Goal: Task Accomplishment & Management: Manage account settings

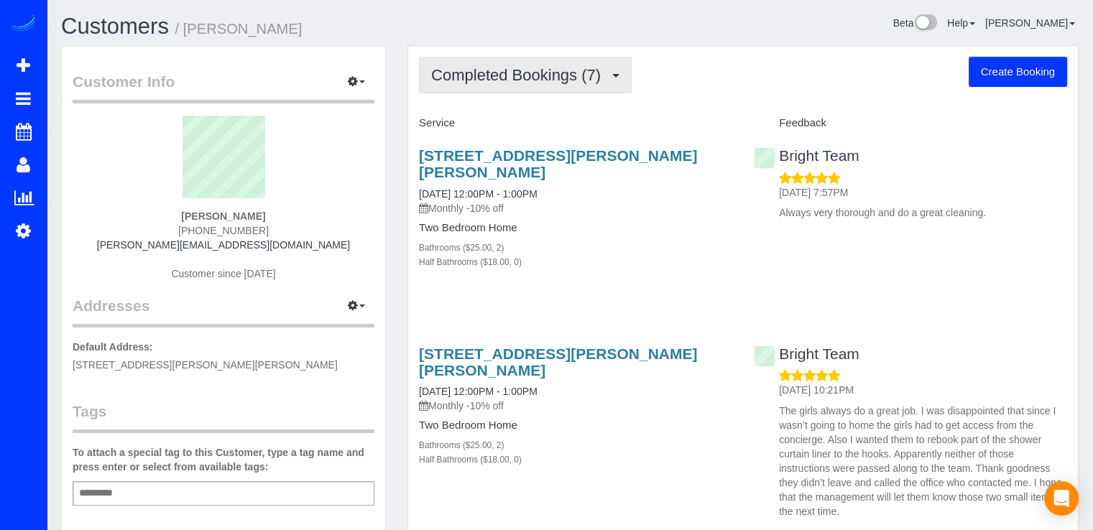
click at [500, 88] on button "Completed Bookings (7)" at bounding box center [525, 75] width 213 height 37
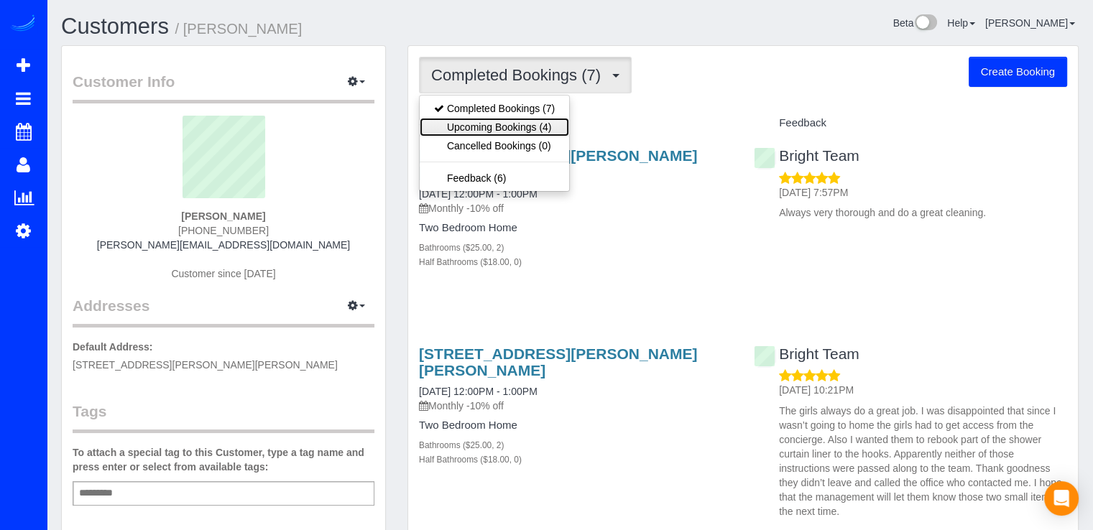
click at [520, 128] on link "Upcoming Bookings (4)" at bounding box center [495, 127] width 150 height 19
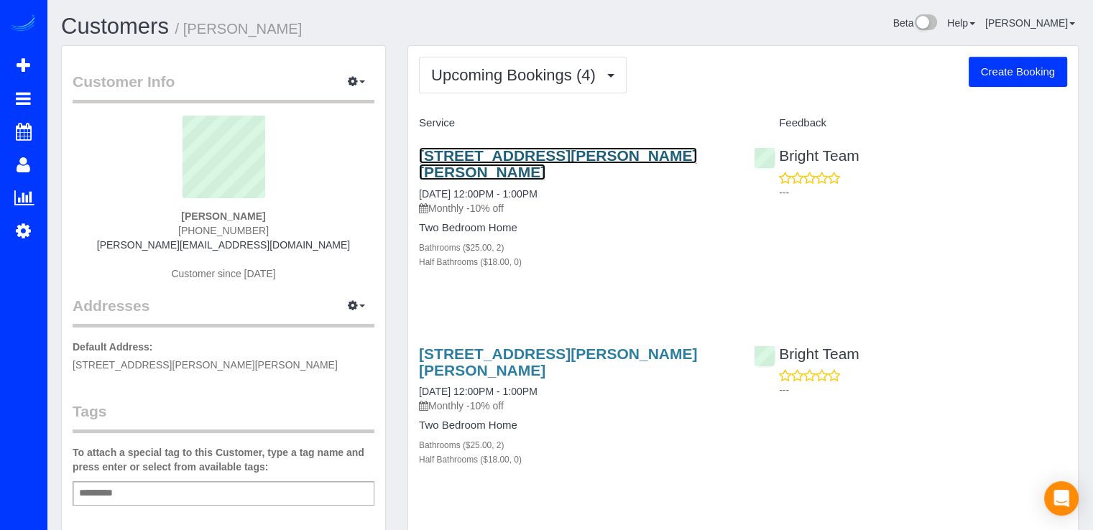
click at [535, 147] on link "[STREET_ADDRESS][PERSON_NAME][PERSON_NAME]" at bounding box center [558, 163] width 278 height 33
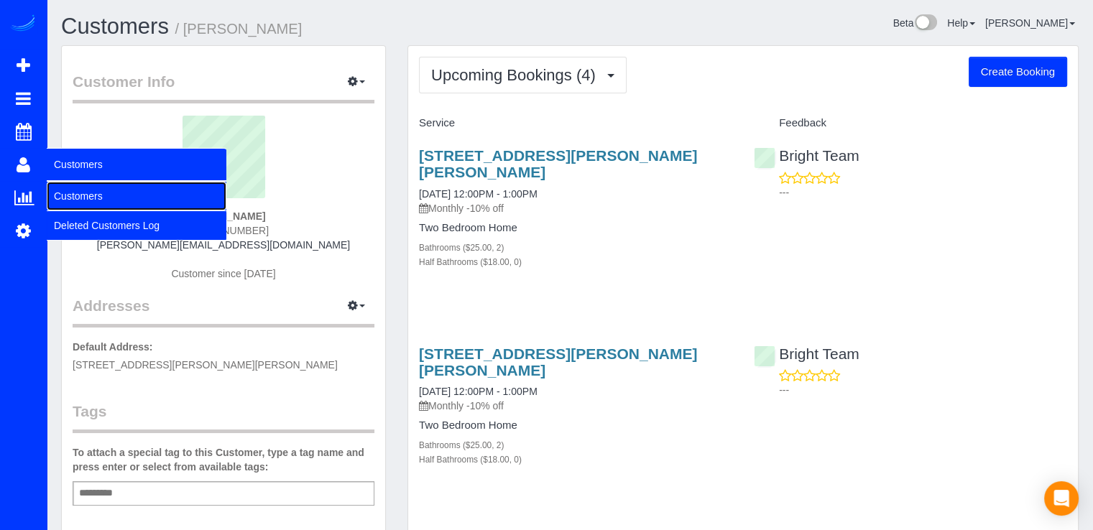
click at [75, 191] on link "Customers" at bounding box center [137, 196] width 180 height 29
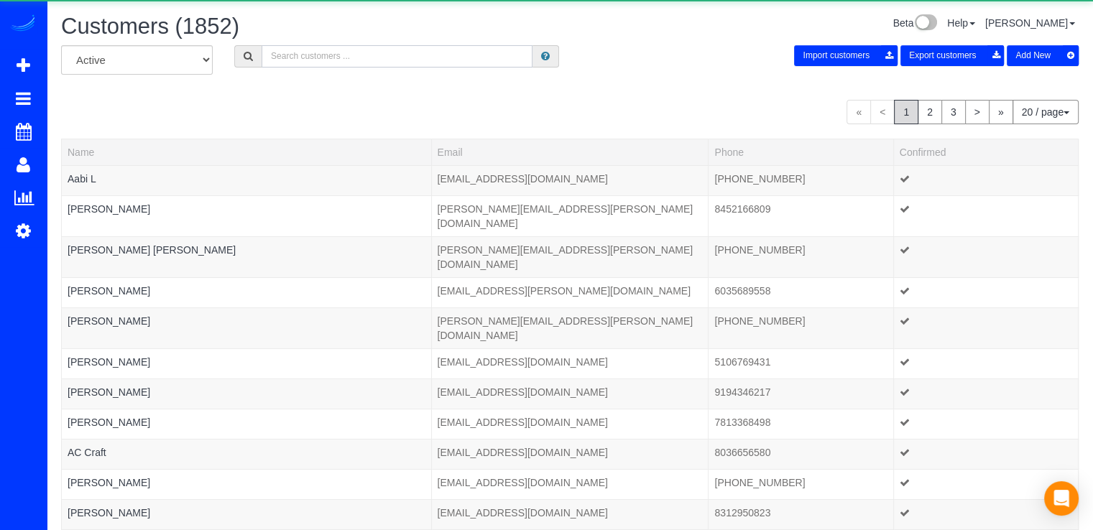
click at [359, 58] on input "text" at bounding box center [397, 56] width 271 height 22
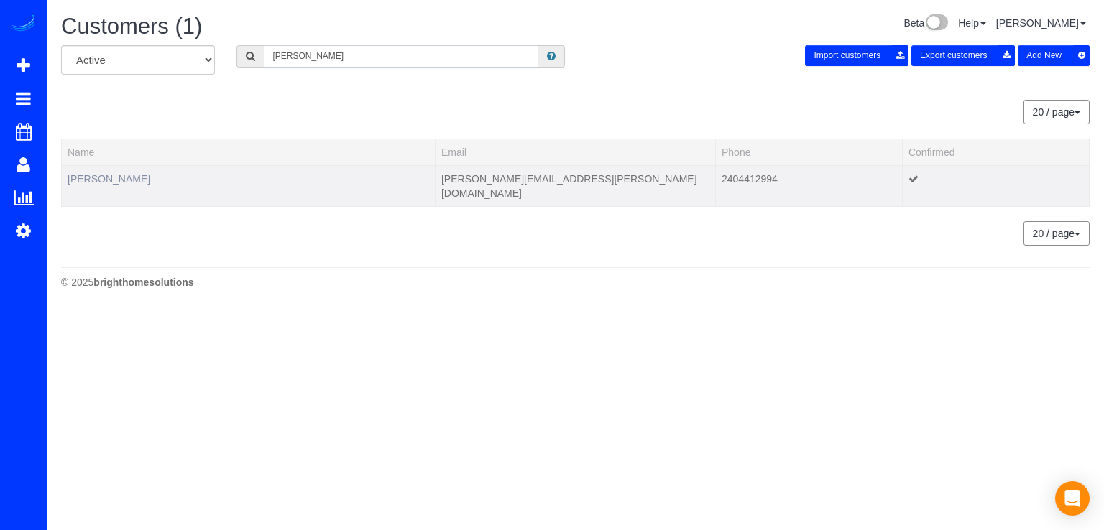
type input "[PERSON_NAME]"
click at [80, 177] on link "[PERSON_NAME]" at bounding box center [109, 179] width 83 height 12
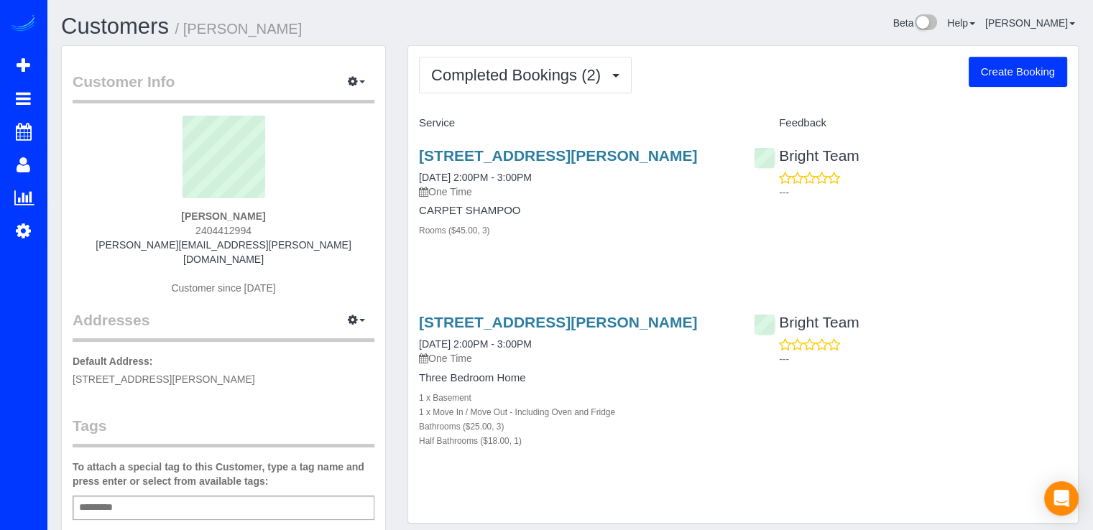
click at [475, 331] on div "[STREET_ADDRESS][PERSON_NAME] [DATE] 2:00PM - 3:00PM One Time" at bounding box center [575, 340] width 313 height 52
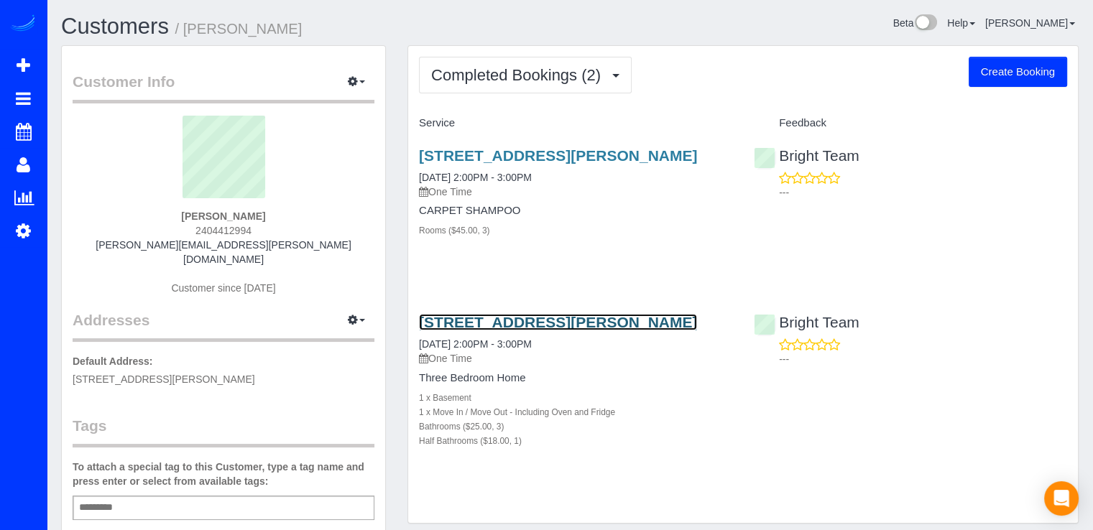
click at [467, 316] on link "[STREET_ADDRESS][PERSON_NAME]" at bounding box center [558, 322] width 278 height 17
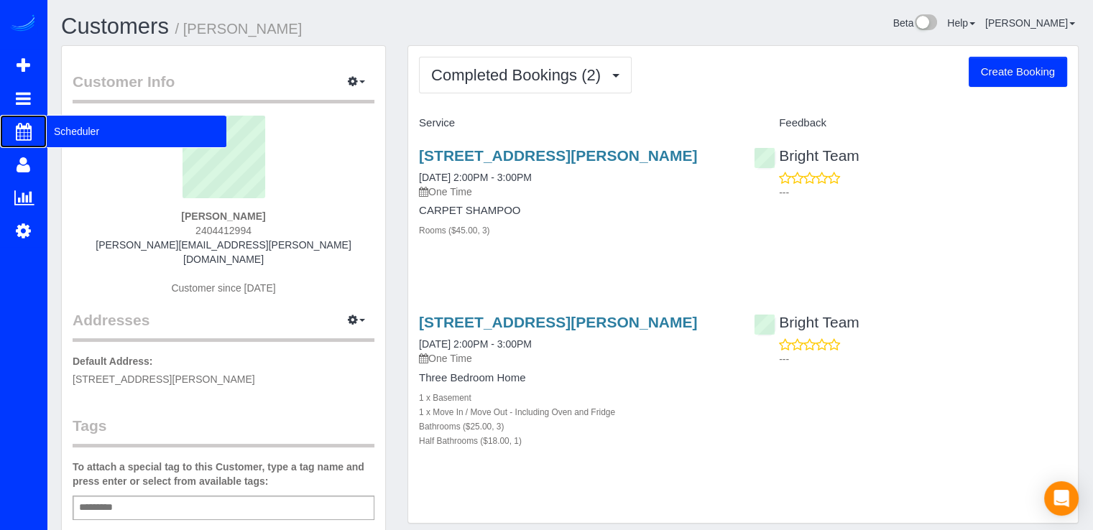
click at [55, 124] on span "Scheduler" at bounding box center [137, 131] width 180 height 33
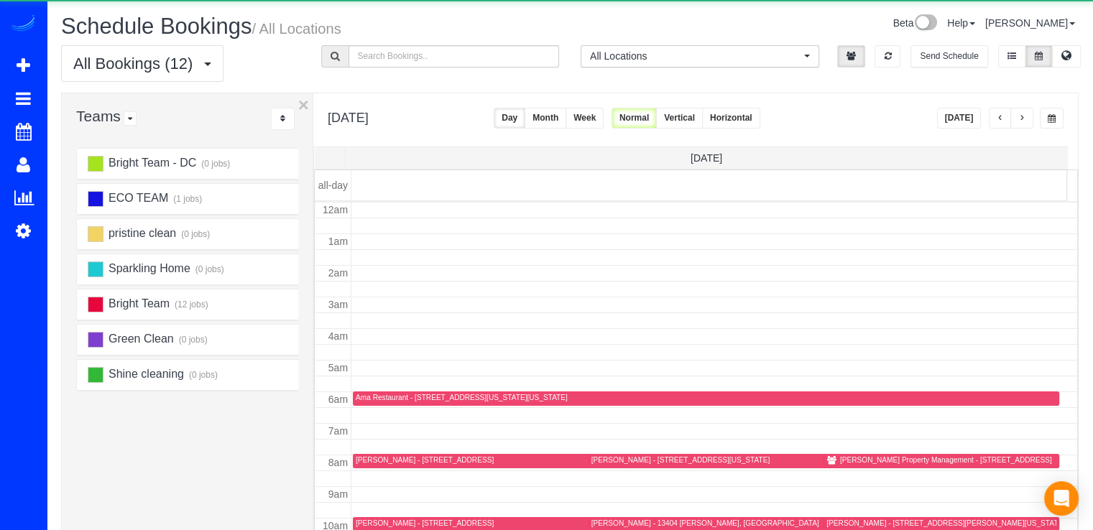
scroll to position [189, 0]
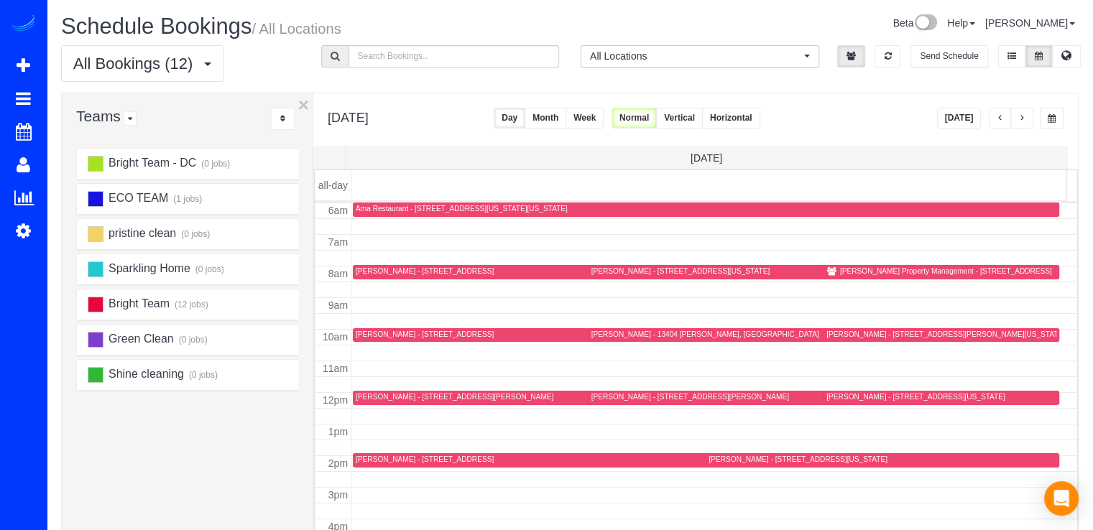
click at [1020, 122] on span "button" at bounding box center [1022, 118] width 7 height 9
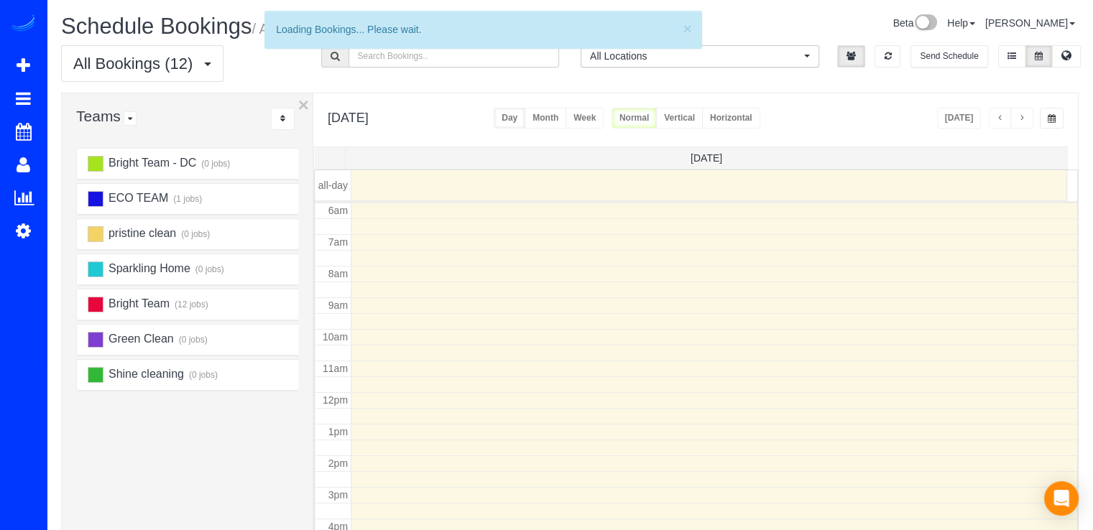
click at [1021, 121] on span "button" at bounding box center [1022, 118] width 7 height 9
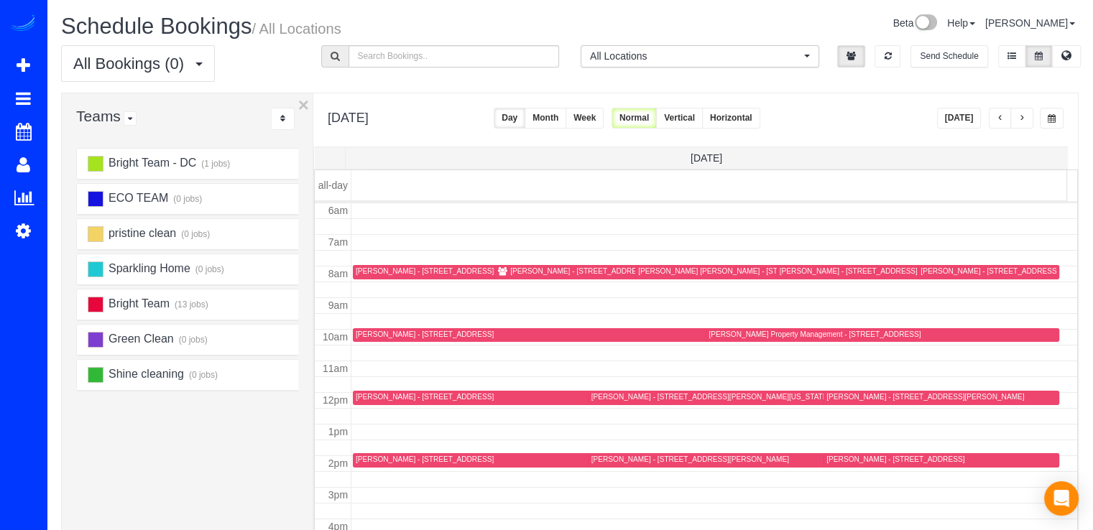
click at [1021, 121] on span "button" at bounding box center [1022, 118] width 7 height 9
click at [1023, 120] on span "button" at bounding box center [1022, 118] width 7 height 9
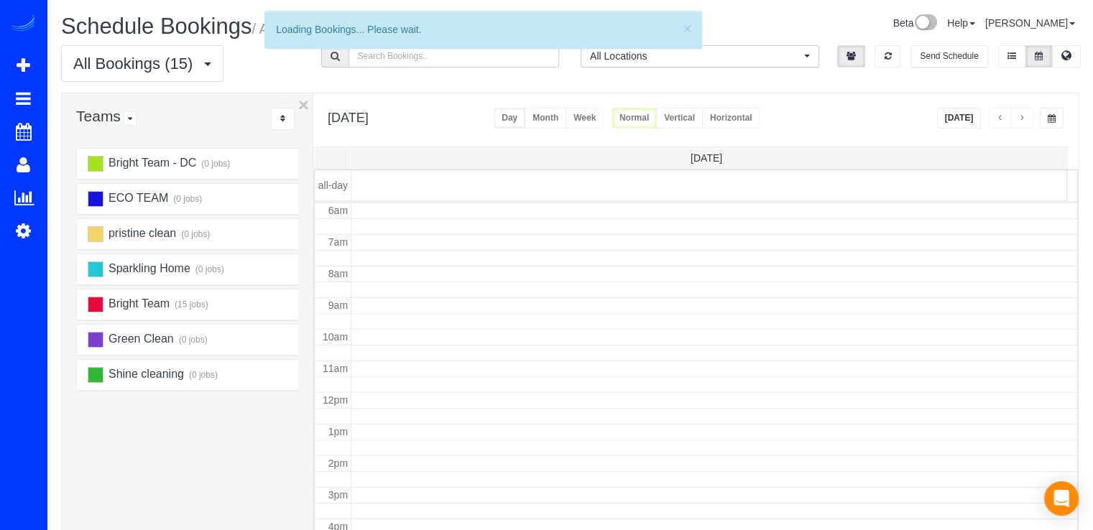
click at [1023, 120] on span "button" at bounding box center [1022, 118] width 7 height 9
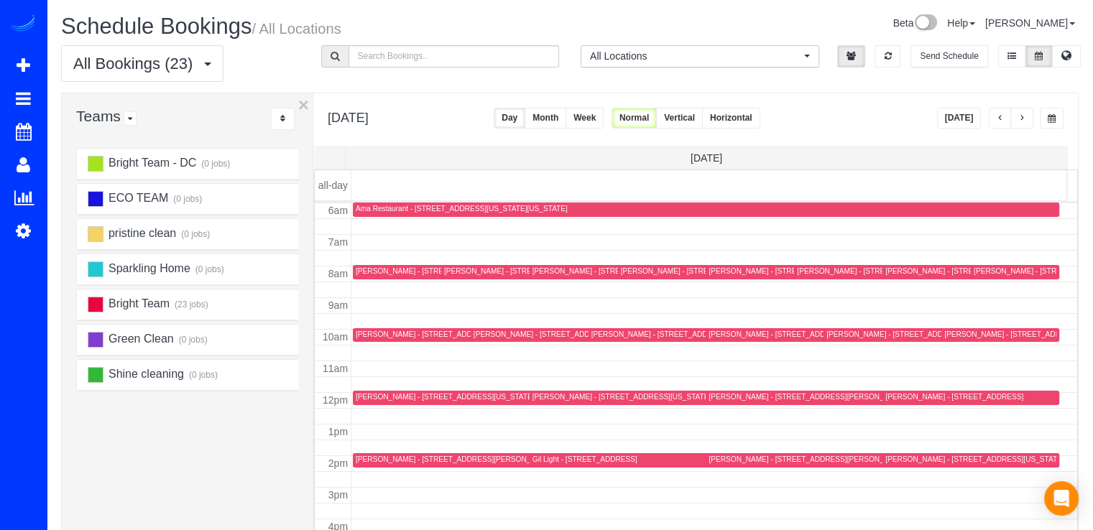
click at [1024, 119] on span "button" at bounding box center [1022, 118] width 7 height 9
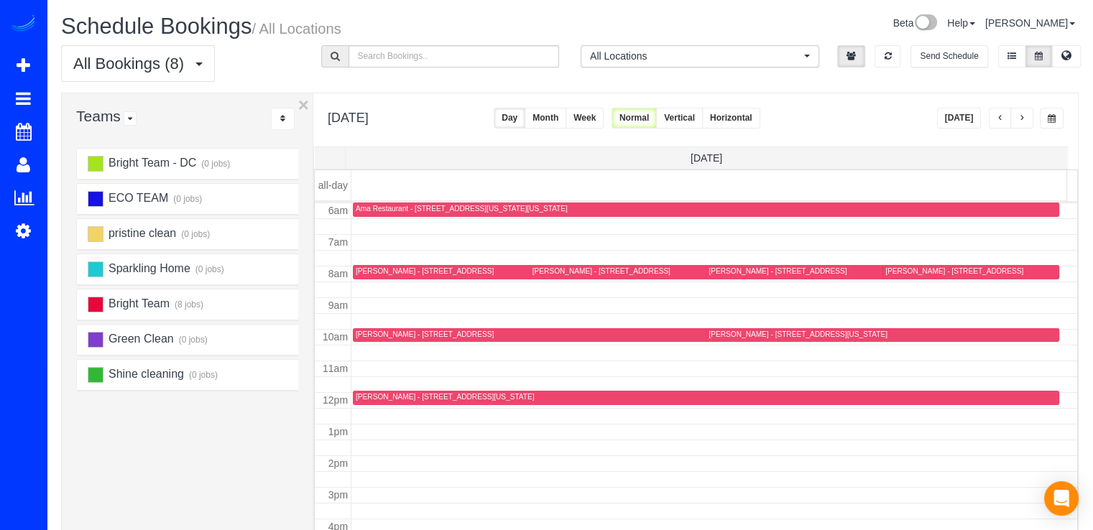
click at [998, 124] on button "button" at bounding box center [1000, 118] width 23 height 21
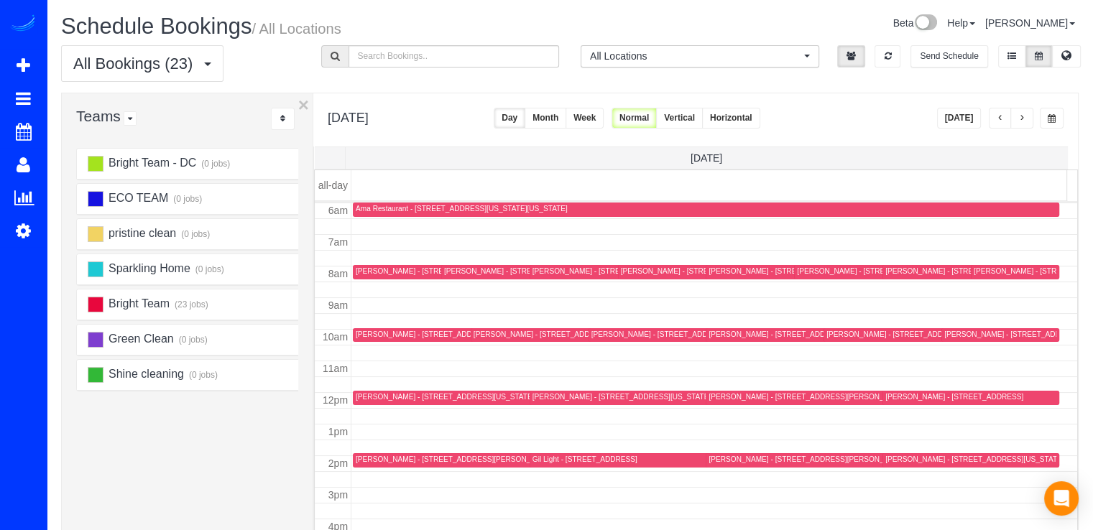
click at [998, 124] on button "button" at bounding box center [1000, 118] width 23 height 21
click at [998, 123] on button "button" at bounding box center [1000, 118] width 23 height 21
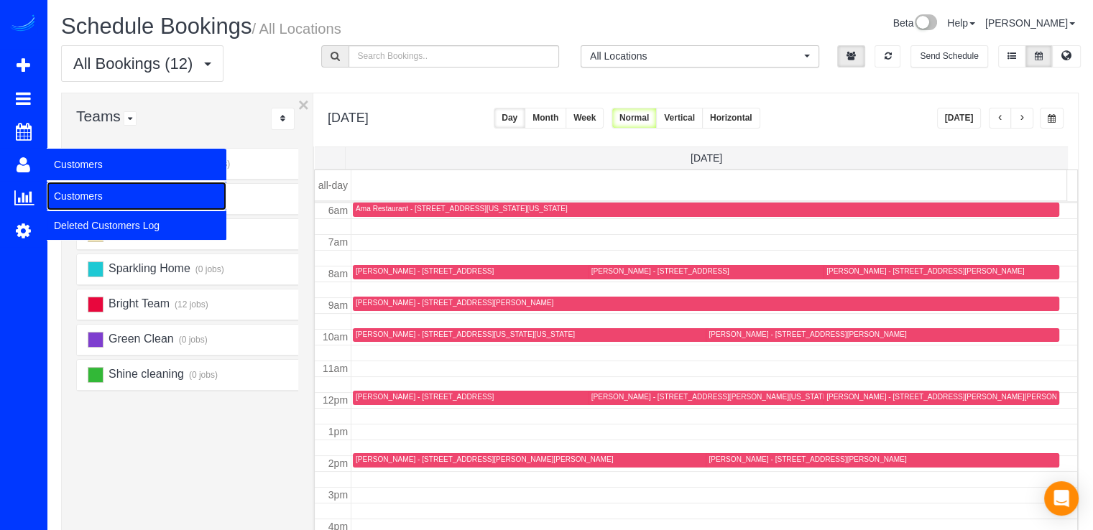
click at [65, 186] on link "Customers" at bounding box center [137, 196] width 180 height 29
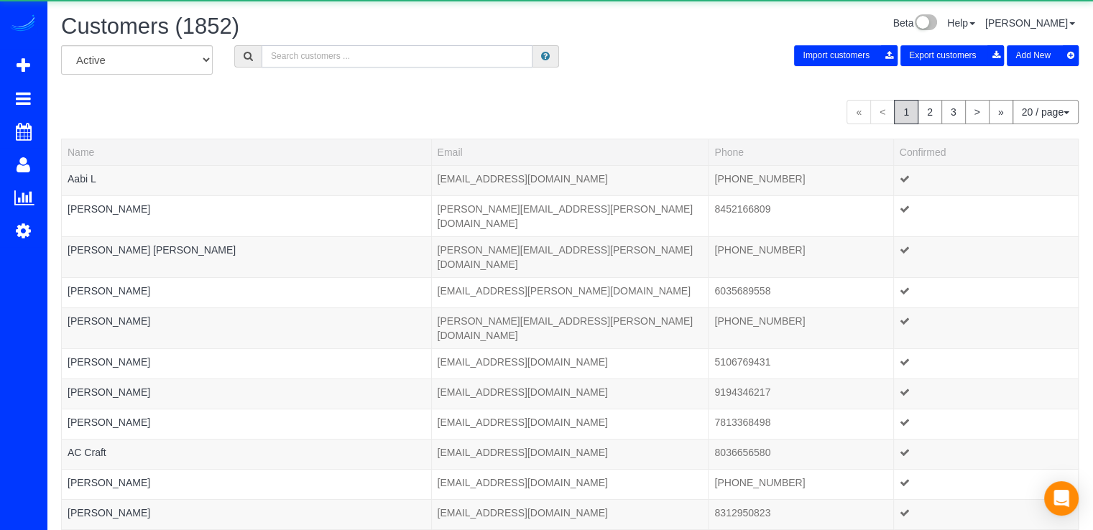
click at [302, 58] on input "text" at bounding box center [397, 56] width 271 height 22
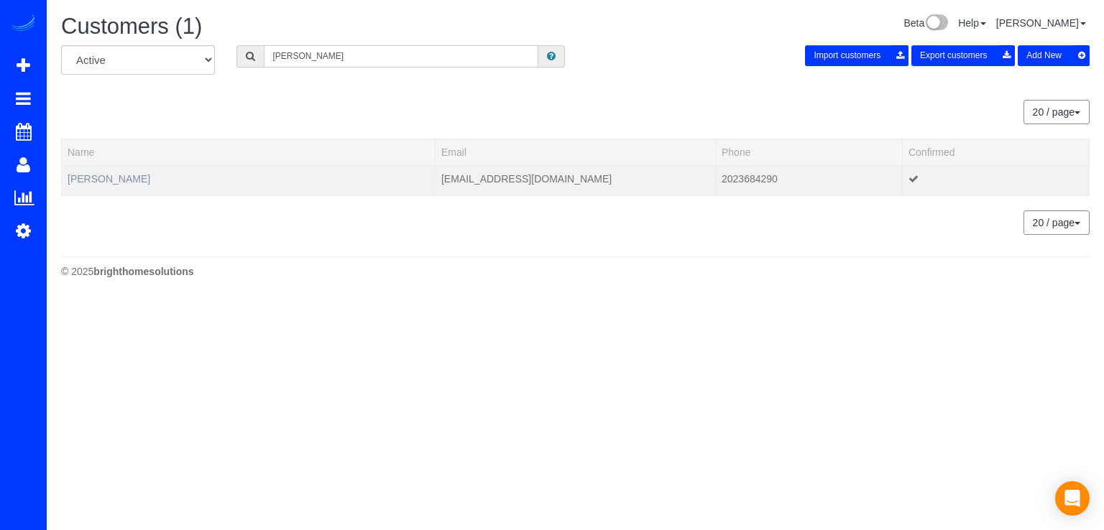
type input "[PERSON_NAME]"
click at [121, 175] on link "[PERSON_NAME]" at bounding box center [109, 179] width 83 height 12
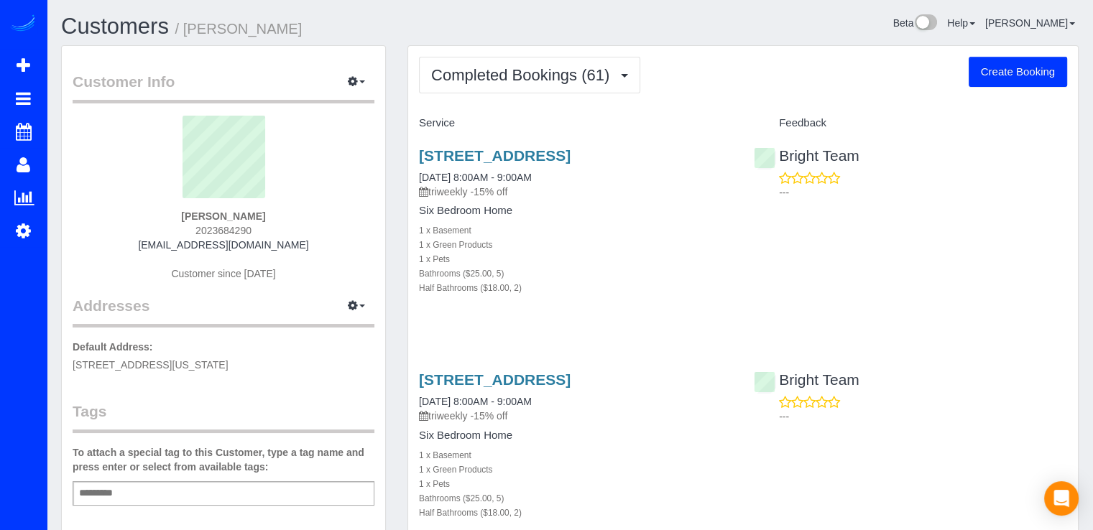
click at [605, 88] on button "Completed Bookings (61)" at bounding box center [529, 75] width 221 height 37
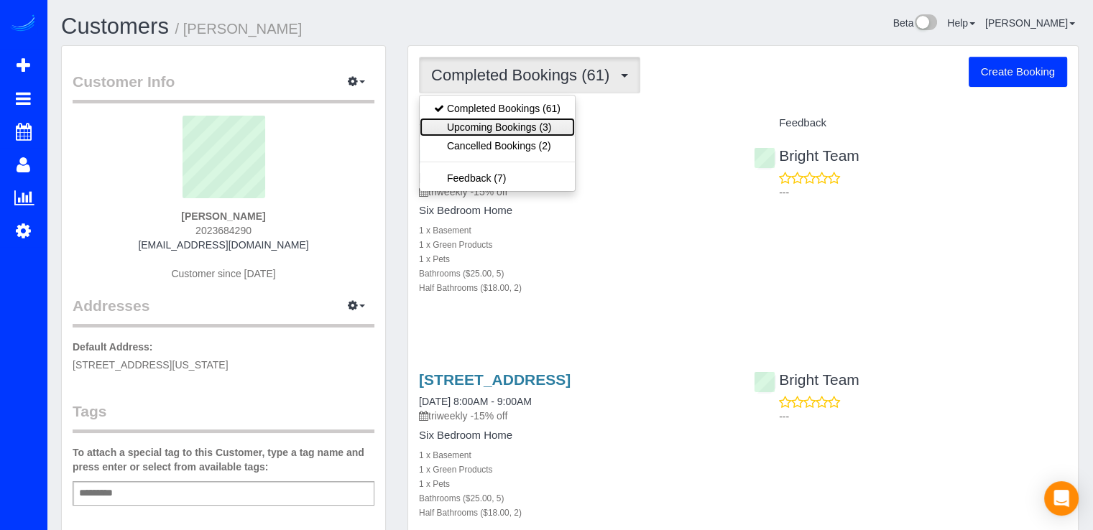
click at [555, 126] on link "Upcoming Bookings (3)" at bounding box center [497, 127] width 155 height 19
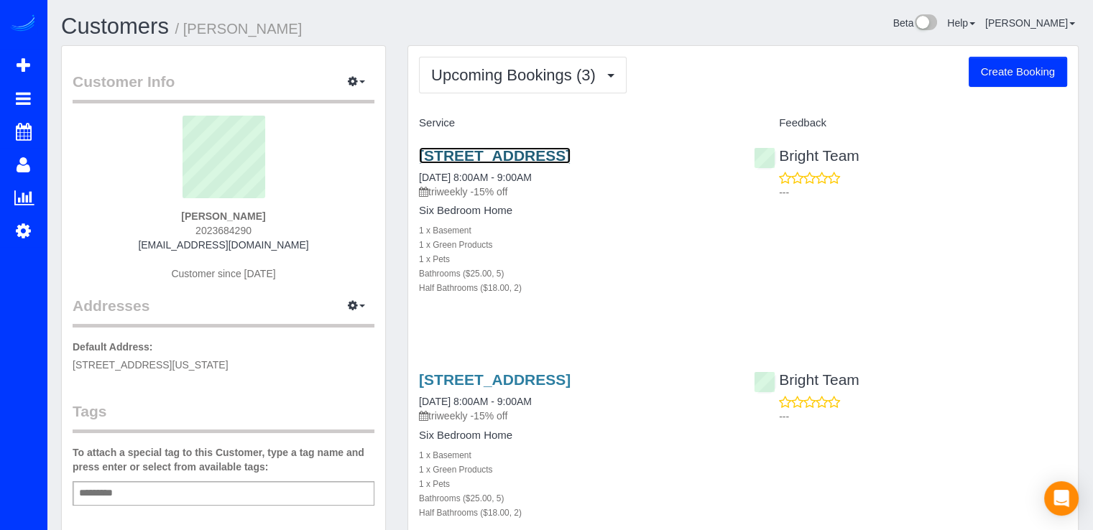
click at [490, 153] on link "[STREET_ADDRESS]" at bounding box center [495, 155] width 152 height 17
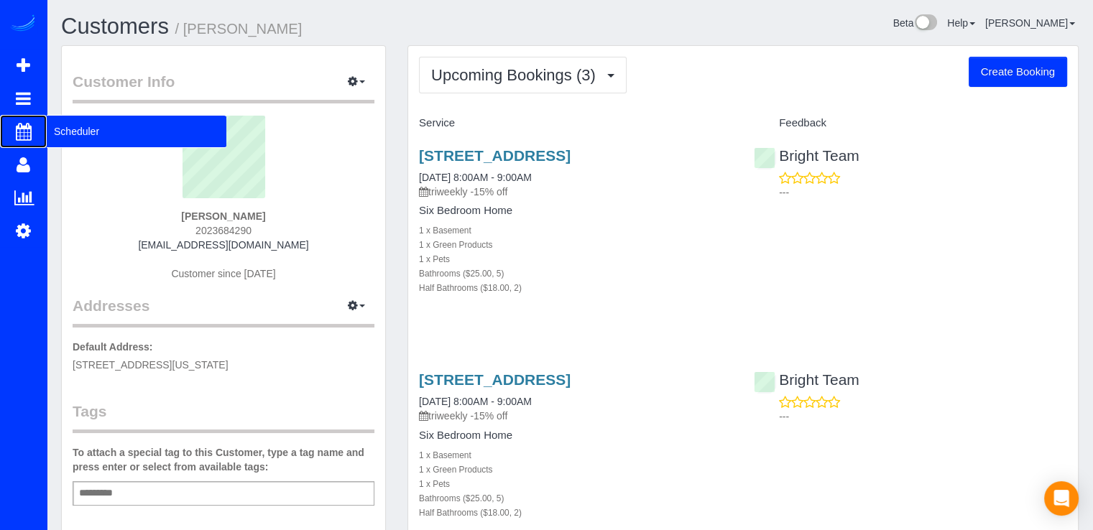
click at [110, 131] on span "Scheduler" at bounding box center [137, 131] width 180 height 33
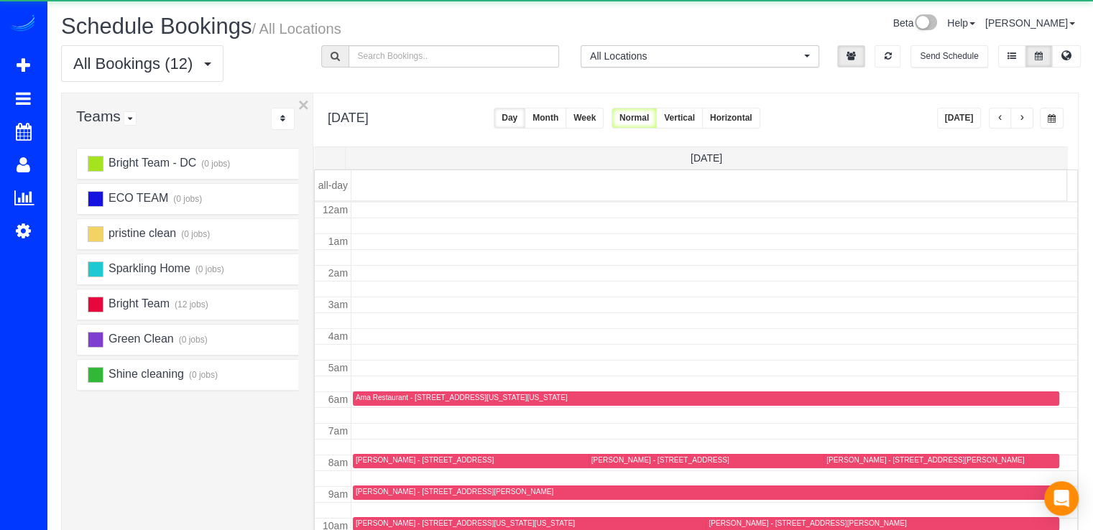
scroll to position [189, 0]
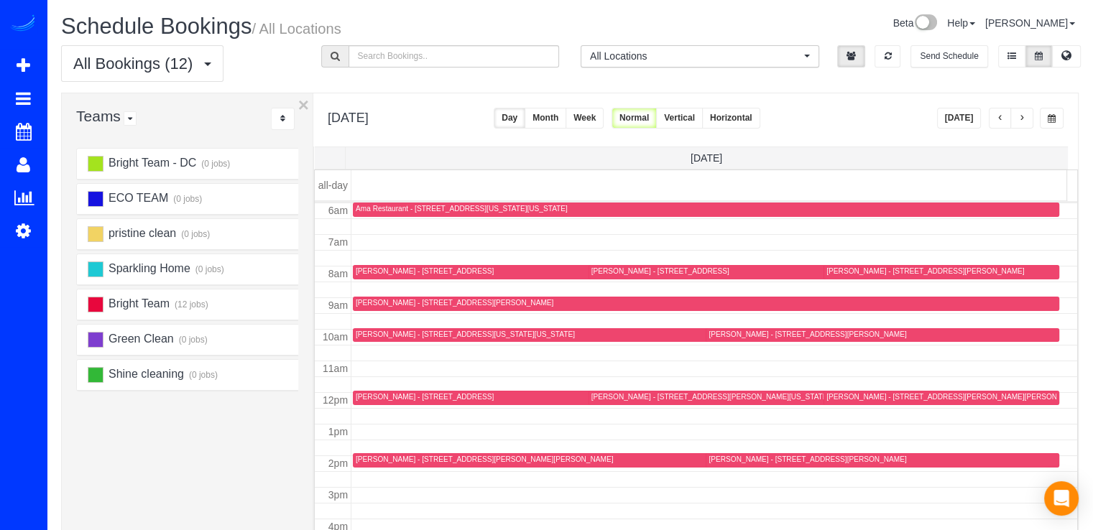
click at [1029, 121] on button "button" at bounding box center [1022, 118] width 23 height 21
click at [1028, 121] on button "button" at bounding box center [1022, 118] width 23 height 21
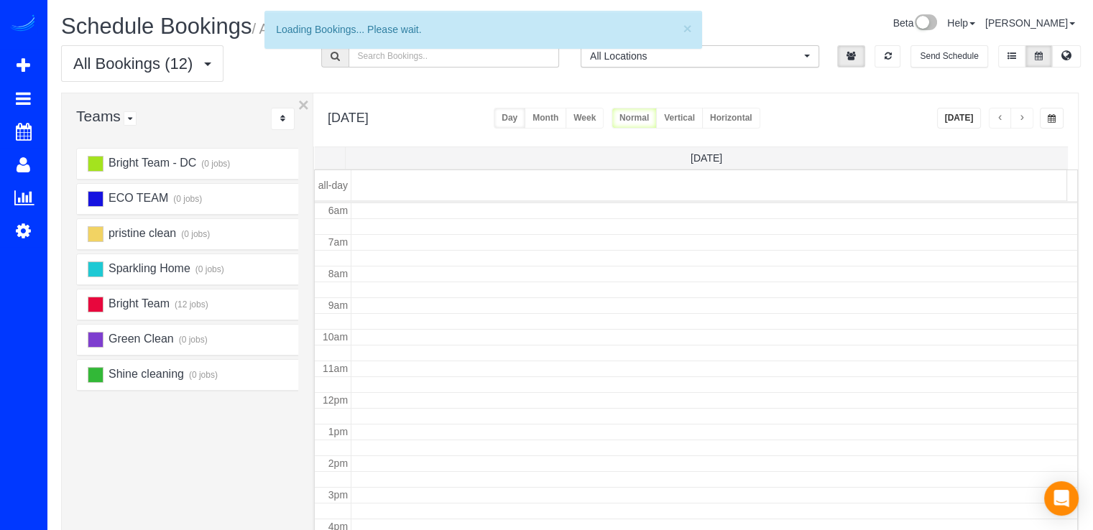
click at [1028, 121] on button "button" at bounding box center [1022, 118] width 23 height 21
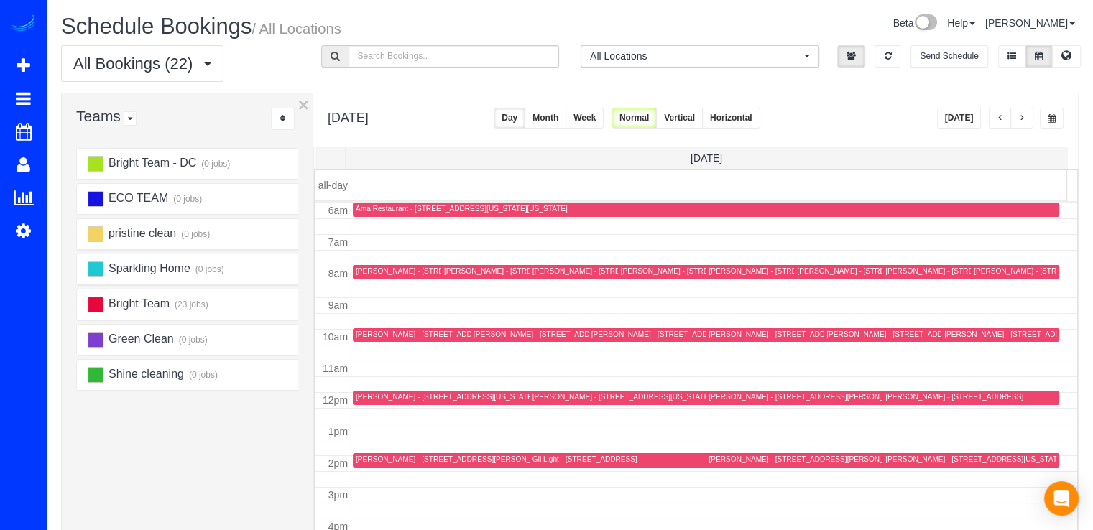
click at [1028, 121] on button "button" at bounding box center [1022, 118] width 23 height 21
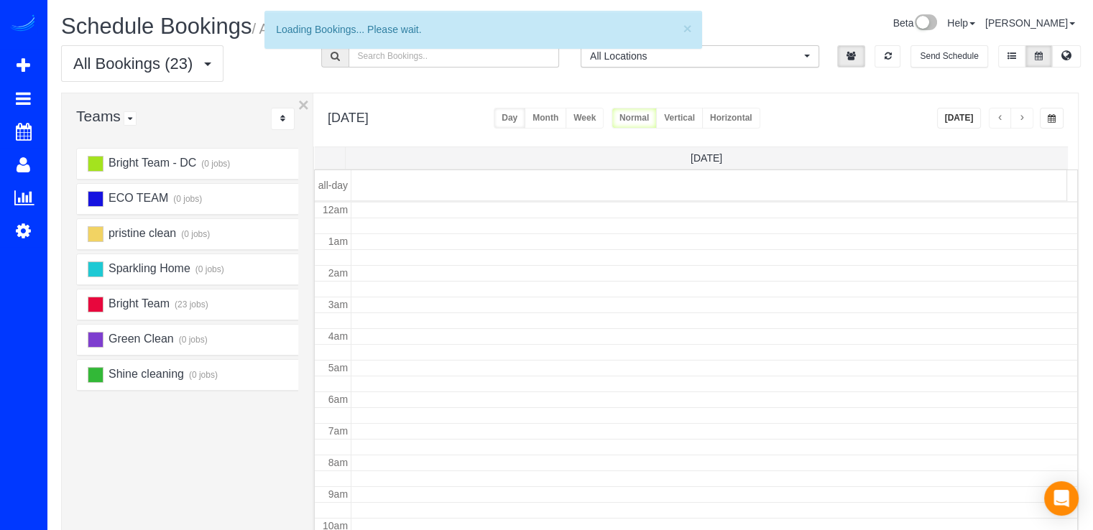
click at [1028, 121] on button "button" at bounding box center [1022, 118] width 23 height 21
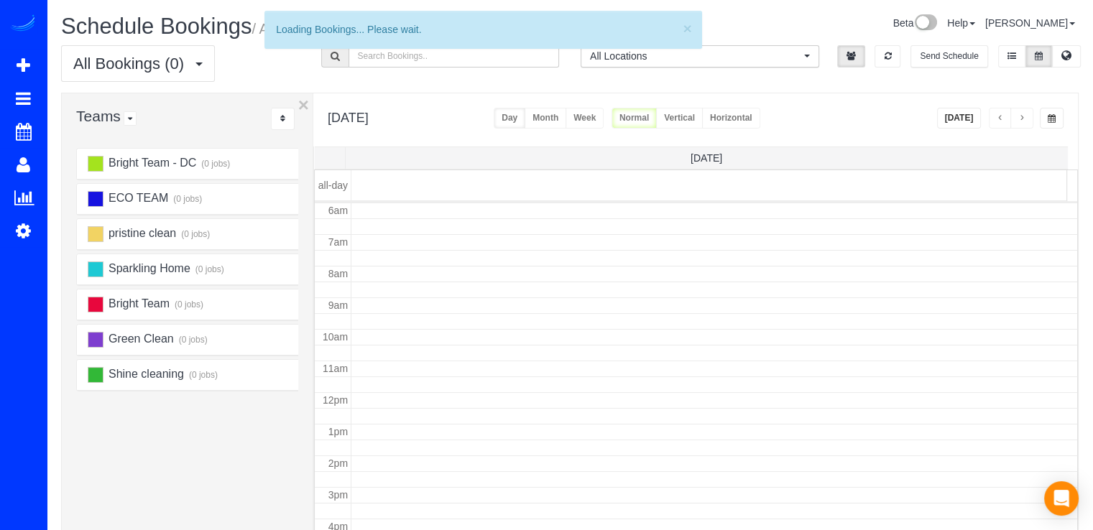
click at [1028, 121] on button "button" at bounding box center [1022, 118] width 23 height 21
click at [1027, 121] on button "button" at bounding box center [1022, 118] width 23 height 21
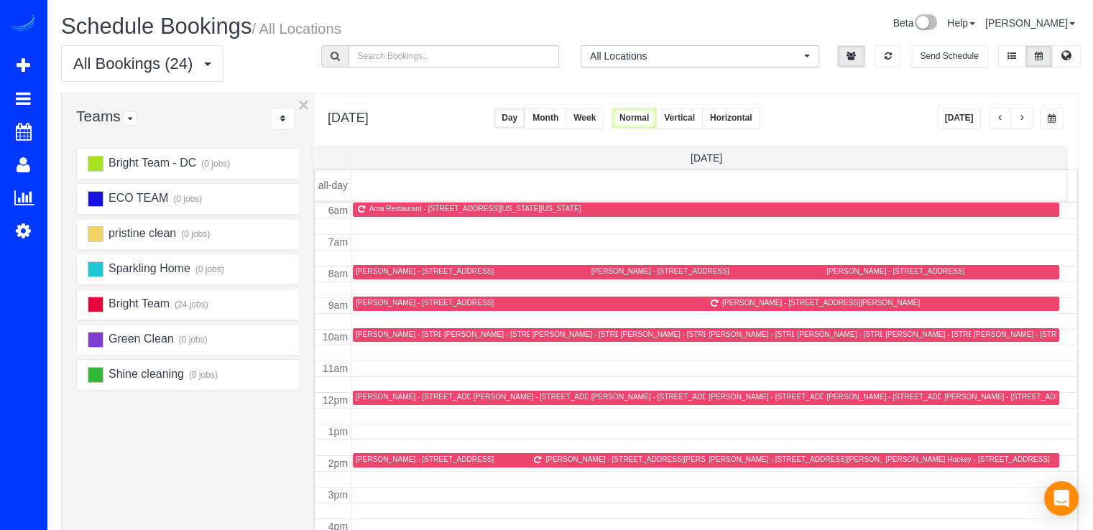
click at [999, 121] on span "button" at bounding box center [1000, 118] width 7 height 9
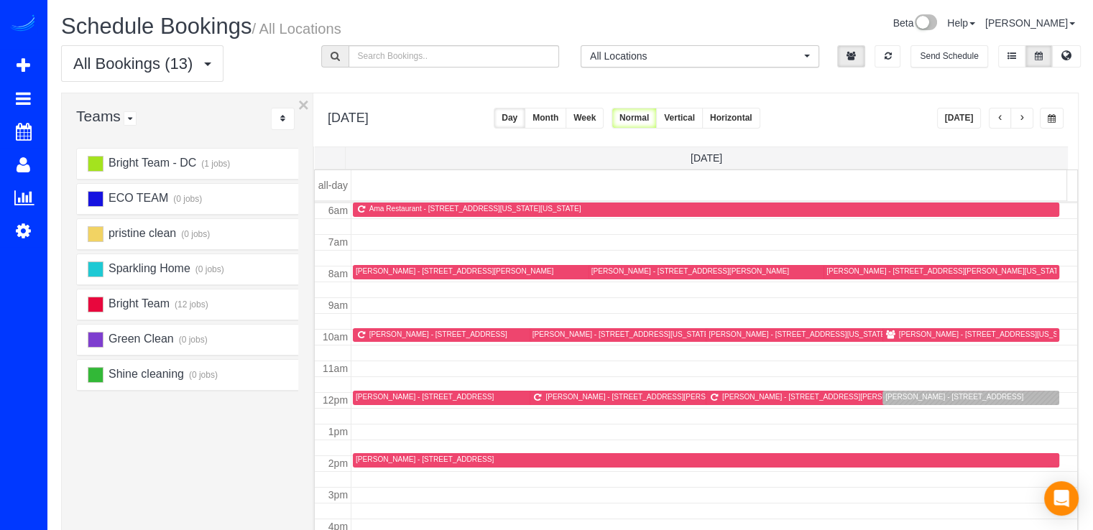
click at [1026, 111] on button "button" at bounding box center [1022, 118] width 23 height 21
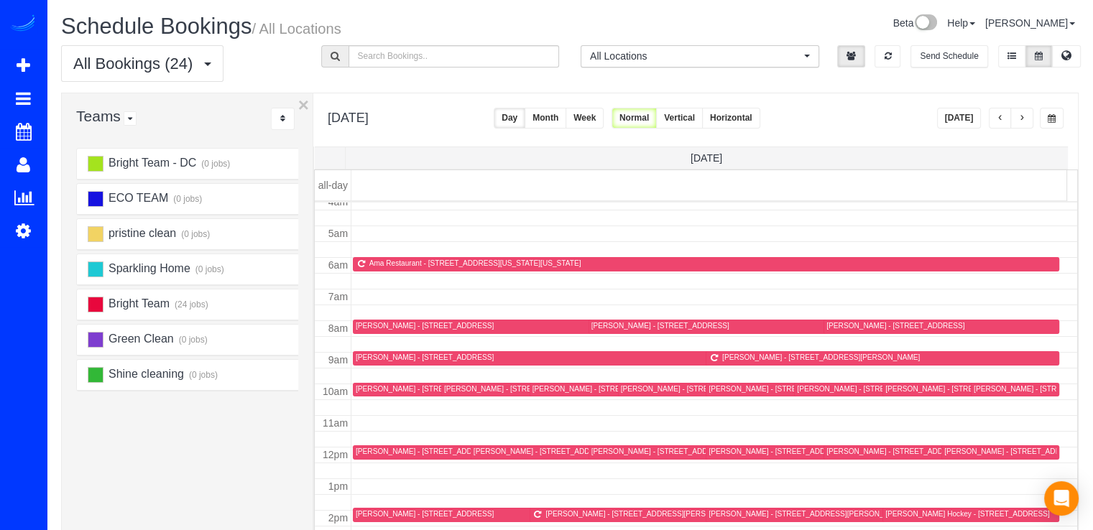
scroll to position [144, 0]
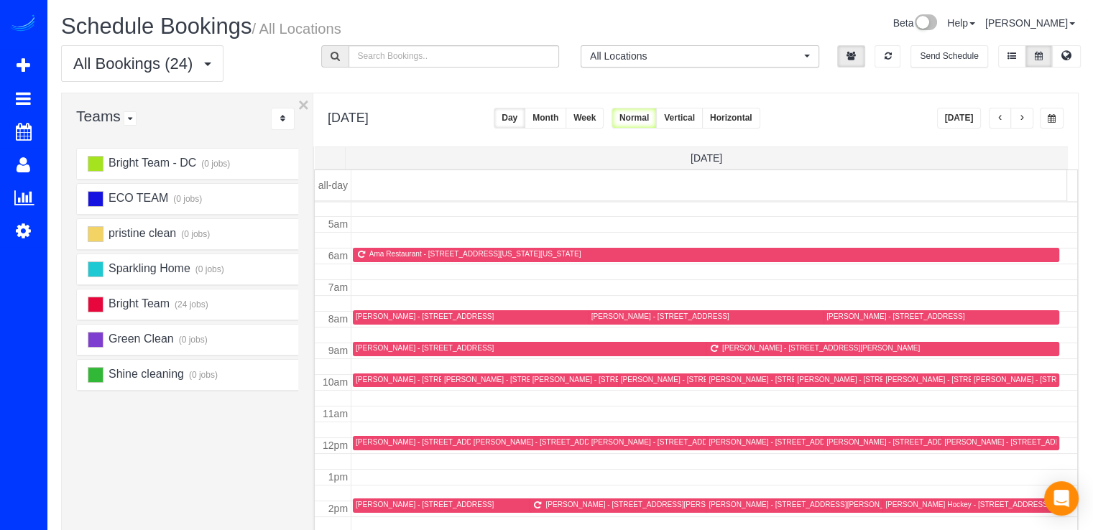
click at [967, 113] on button "[DATE]" at bounding box center [959, 118] width 45 height 21
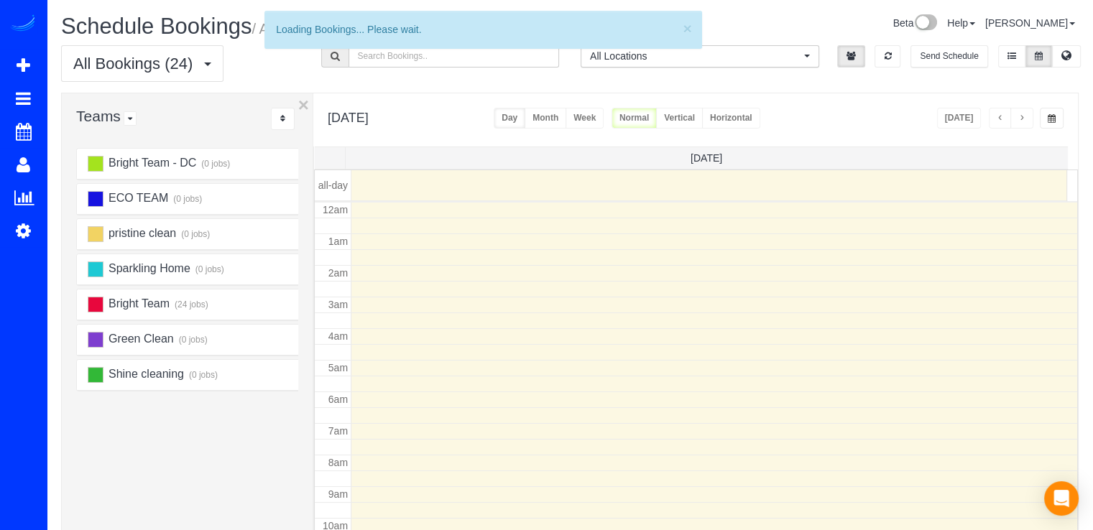
scroll to position [189, 0]
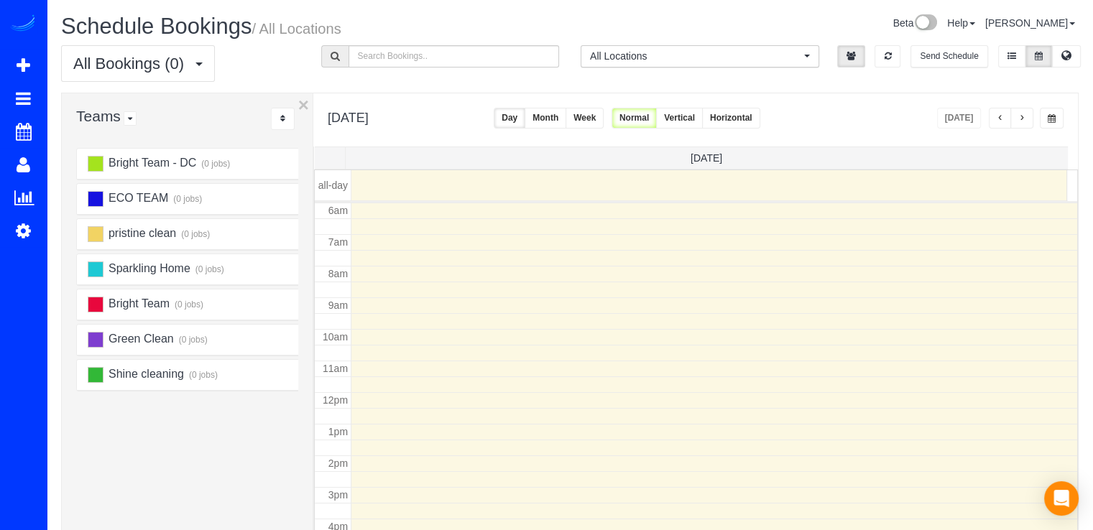
click at [1029, 121] on button "button" at bounding box center [1022, 118] width 23 height 21
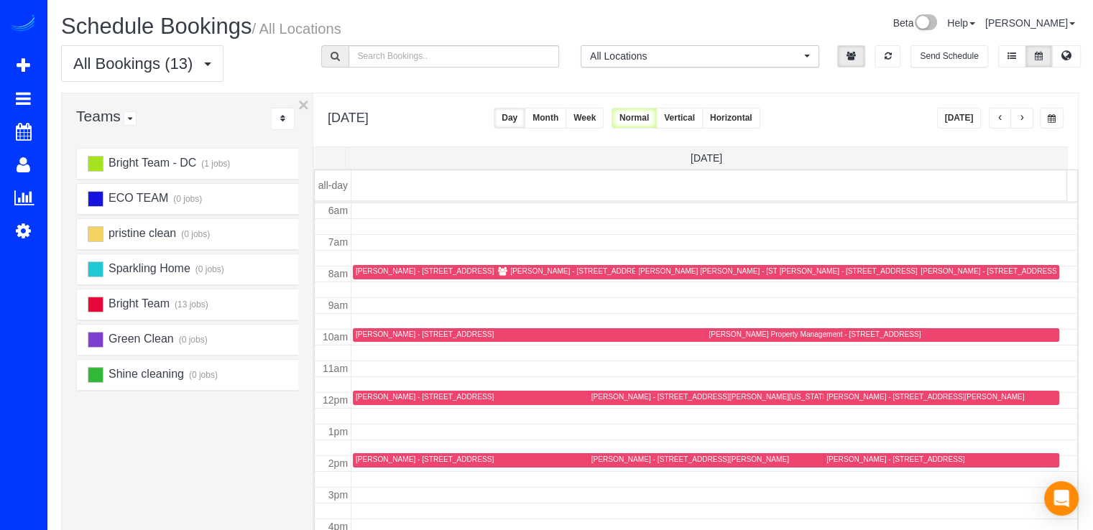
click at [931, 274] on div "[PERSON_NAME] - [STREET_ADDRESS][US_STATE]" at bounding box center [1010, 271] width 178 height 9
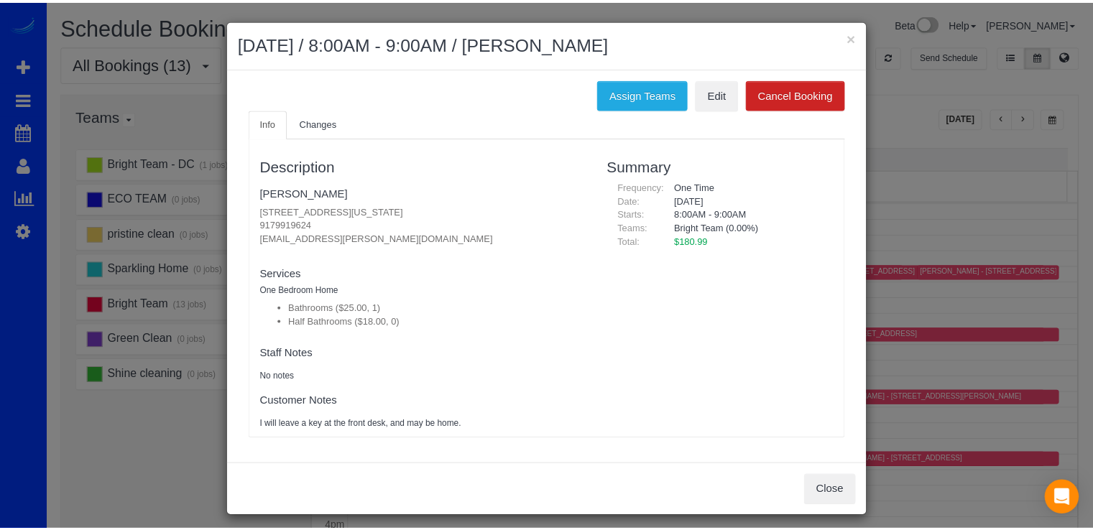
scroll to position [0, 0]
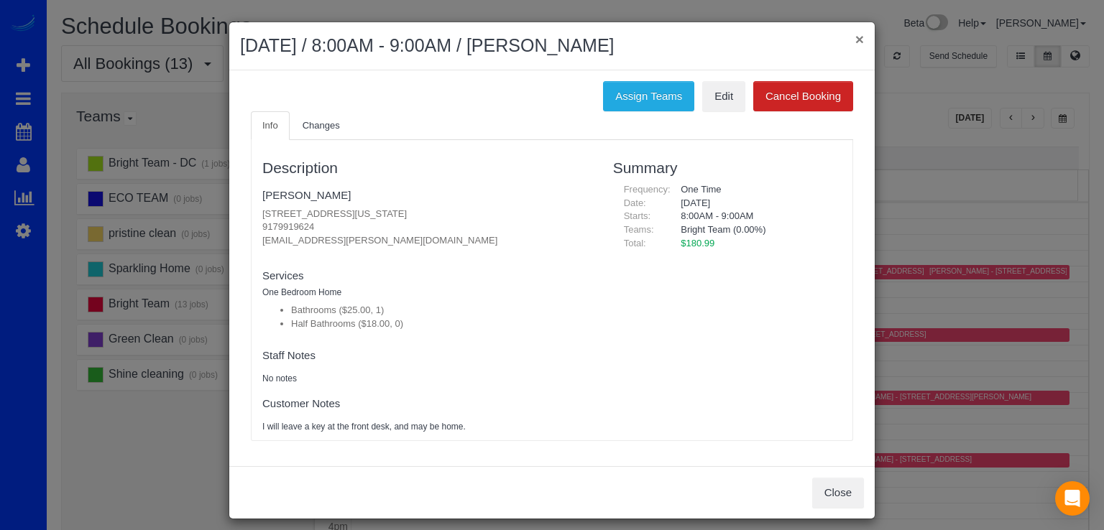
click at [855, 40] on button "×" at bounding box center [859, 39] width 9 height 15
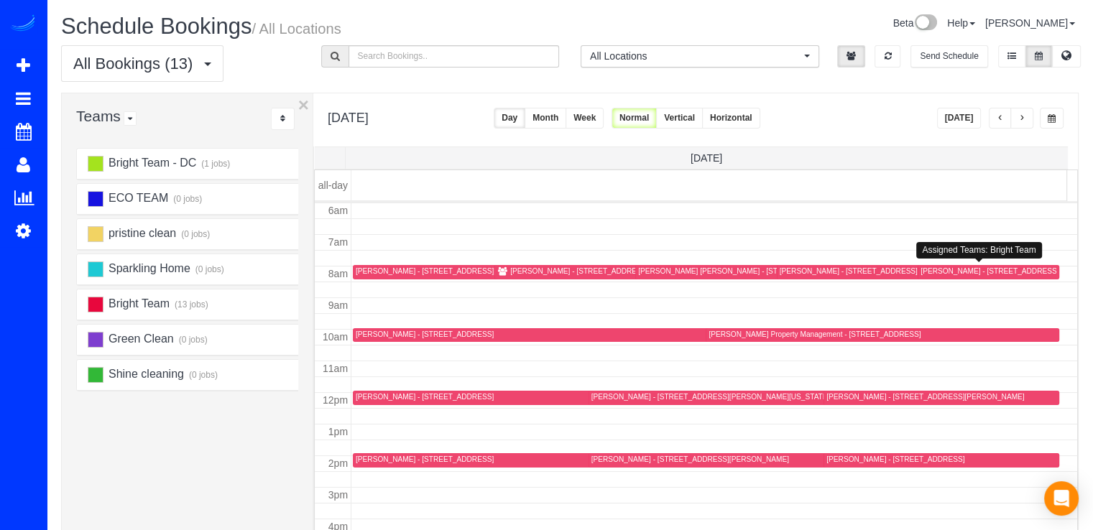
click at [932, 268] on div "[PERSON_NAME] - [STREET_ADDRESS][US_STATE]" at bounding box center [1010, 271] width 178 height 9
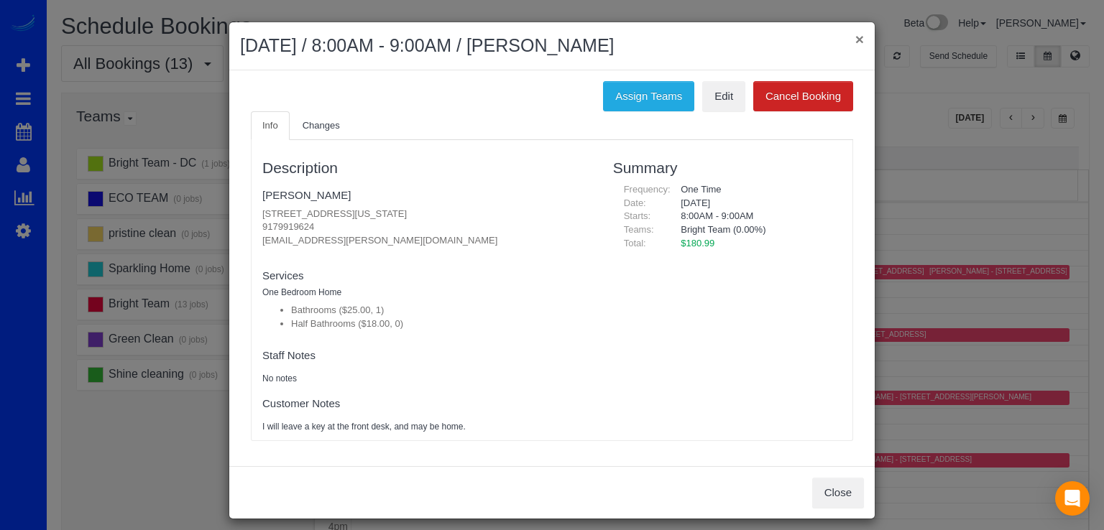
drag, startPoint x: 850, startPoint y: 42, endPoint x: 868, endPoint y: 74, distance: 37.0
click at [855, 42] on button "×" at bounding box center [859, 39] width 9 height 15
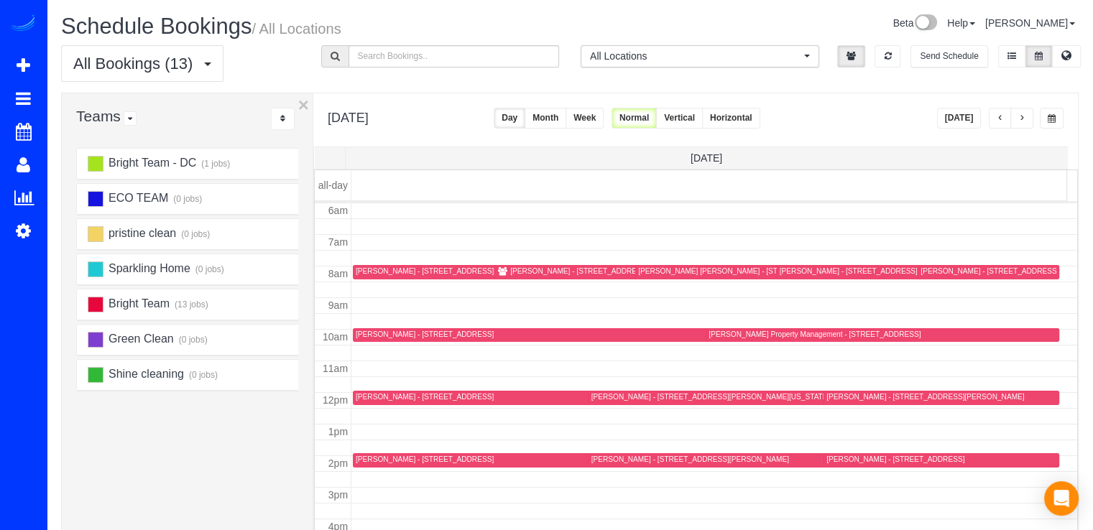
click at [515, 269] on div "[PERSON_NAME] - [STREET_ADDRESS][PERSON_NAME][US_STATE]" at bounding box center [629, 271] width 239 height 9
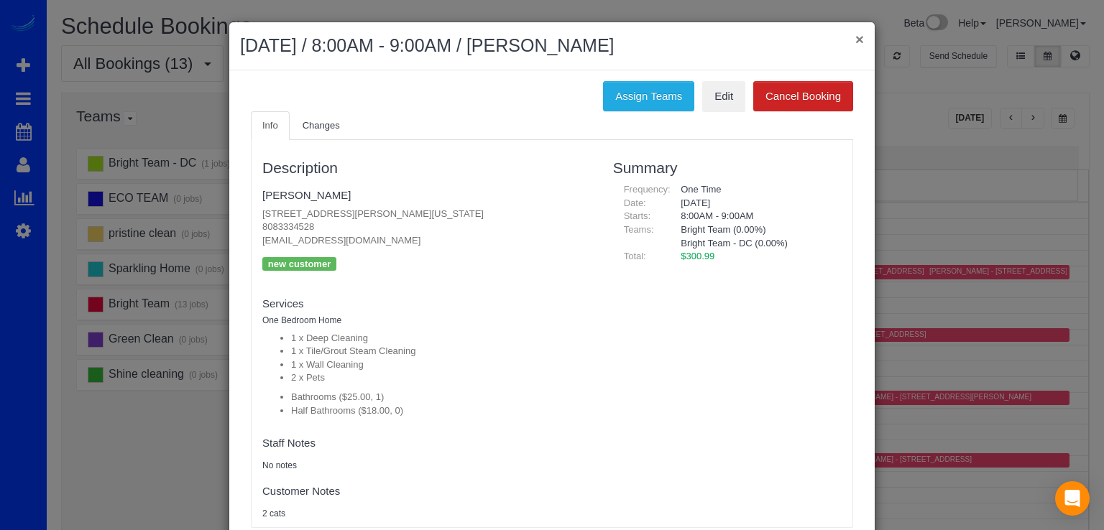
click at [855, 39] on button "×" at bounding box center [859, 39] width 9 height 15
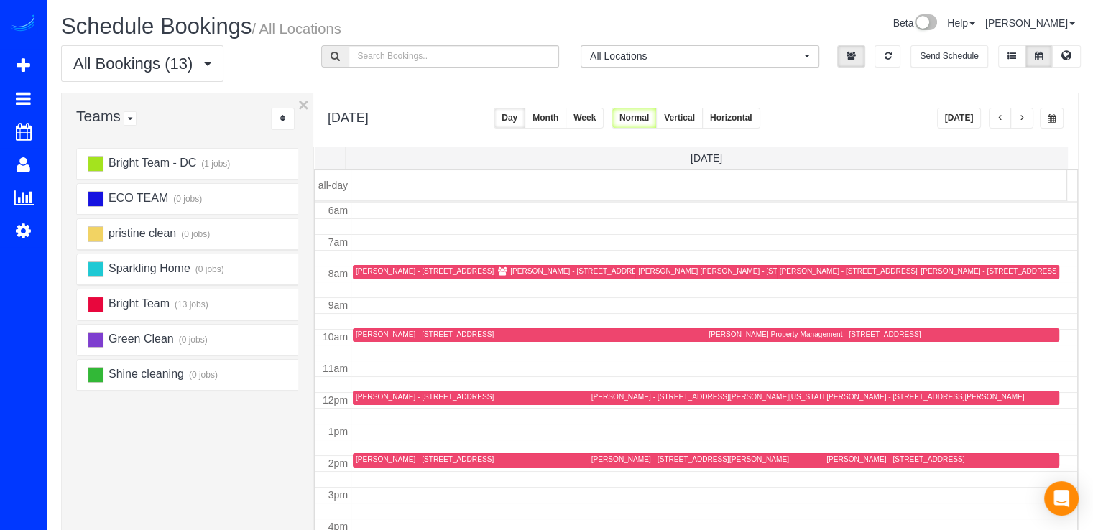
click at [1026, 117] on button "button" at bounding box center [1022, 118] width 23 height 21
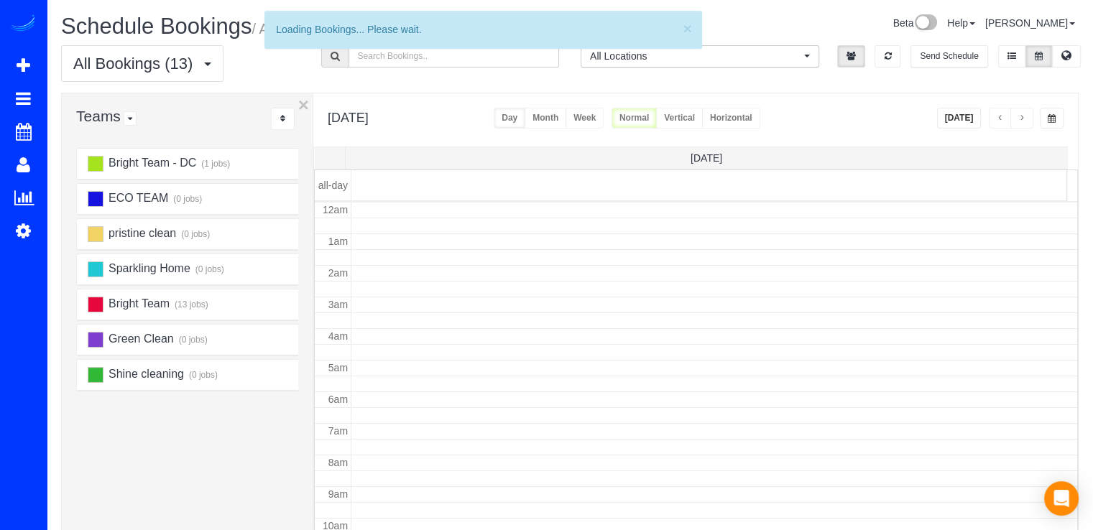
scroll to position [189, 0]
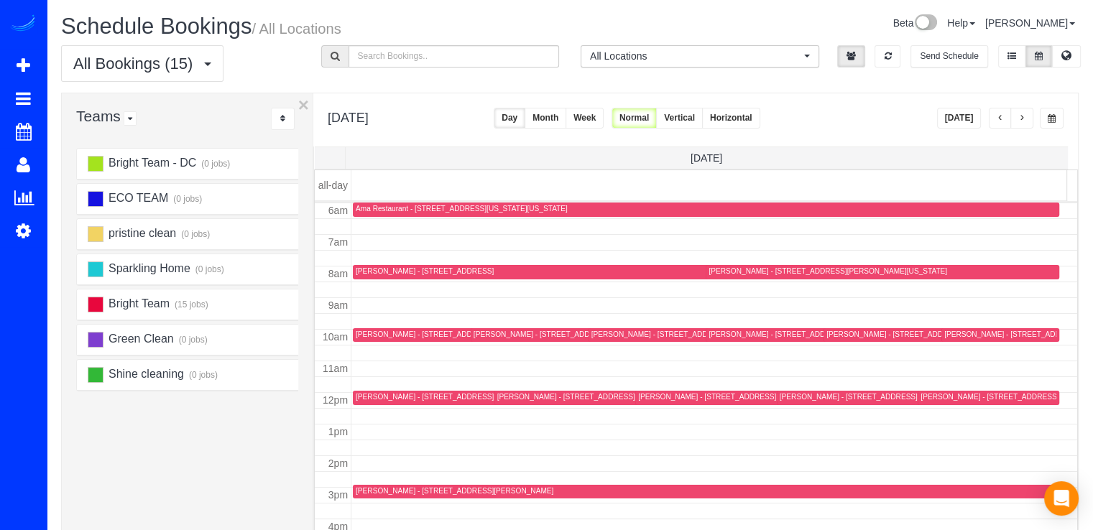
click at [1001, 113] on button "button" at bounding box center [1000, 118] width 23 height 21
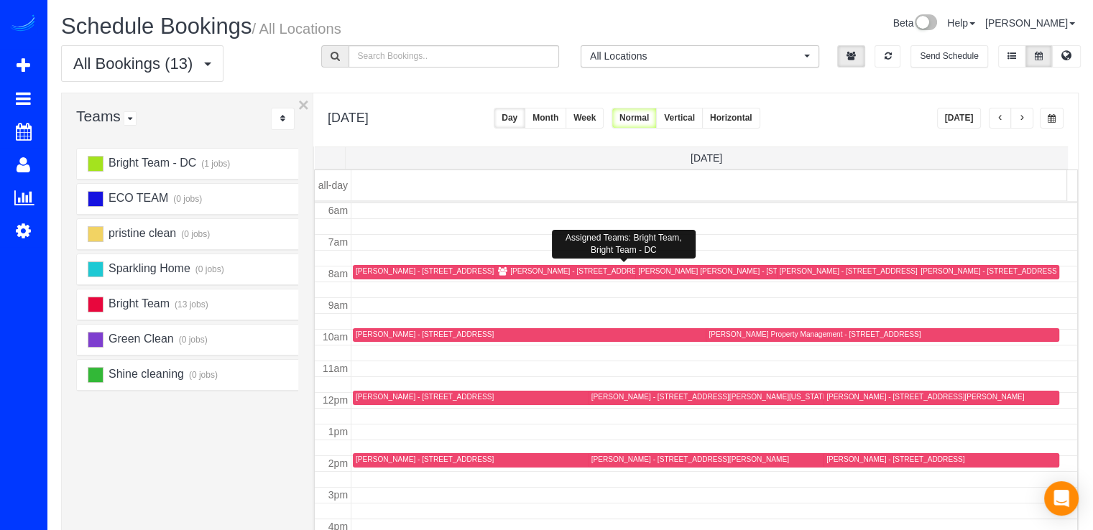
click at [521, 270] on div "[PERSON_NAME] - [STREET_ADDRESS][PERSON_NAME][US_STATE]" at bounding box center [629, 271] width 239 height 9
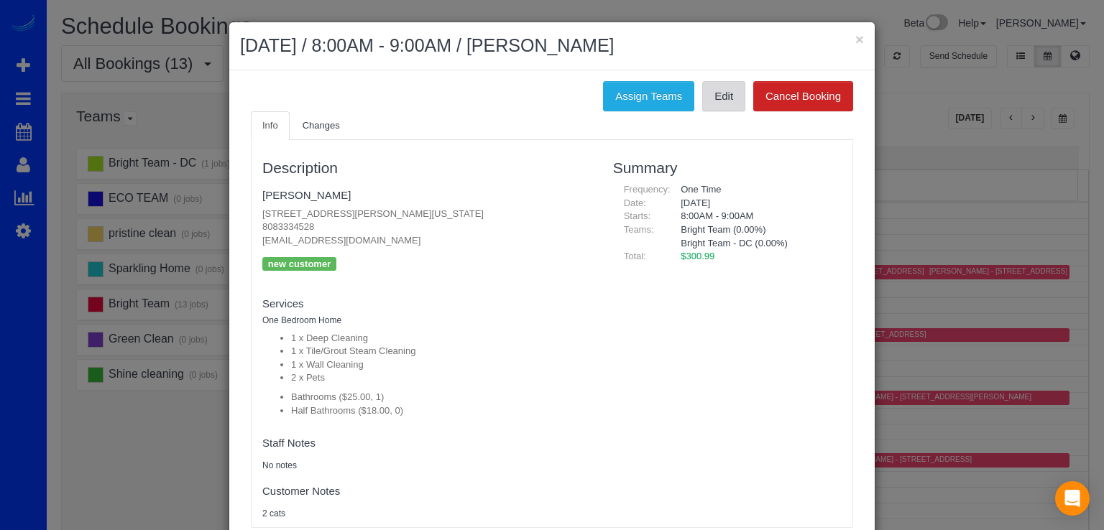
click at [719, 106] on link "Edit" at bounding box center [723, 96] width 43 height 30
click at [857, 32] on button "×" at bounding box center [859, 39] width 9 height 15
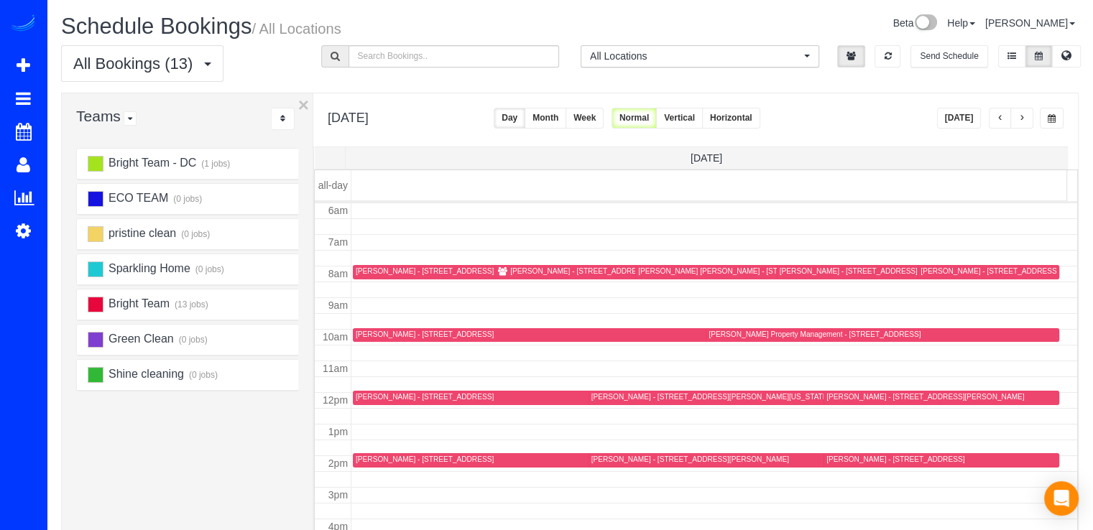
click at [973, 113] on button "[DATE]" at bounding box center [959, 118] width 45 height 21
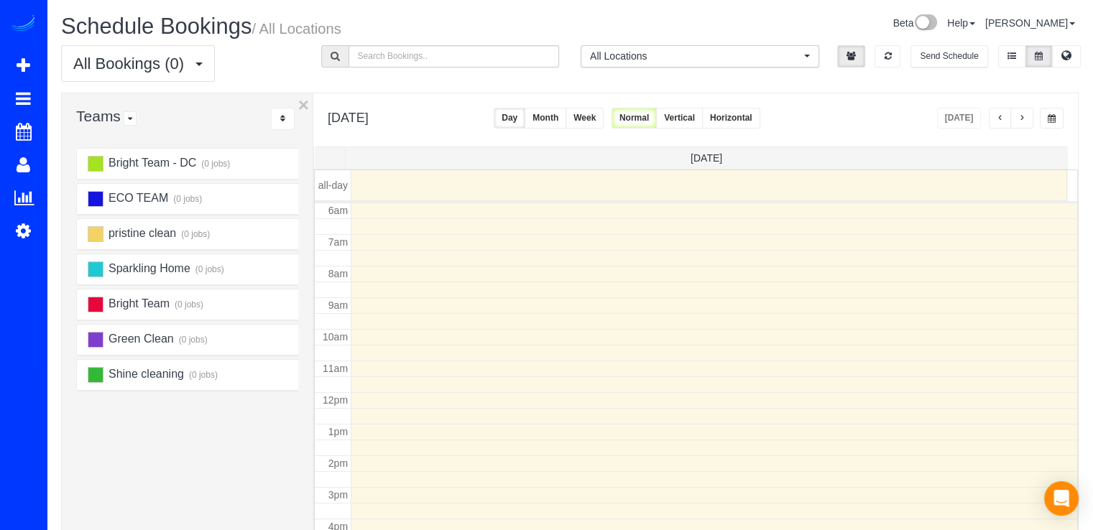
click at [1024, 119] on span "button" at bounding box center [1022, 118] width 7 height 9
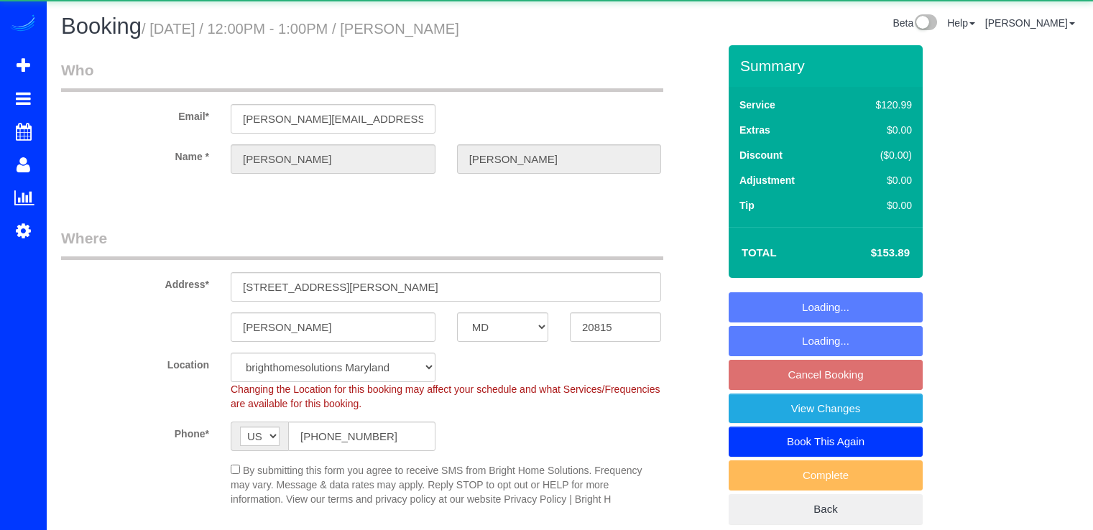
select select "MD"
select select "spot3"
select select "2"
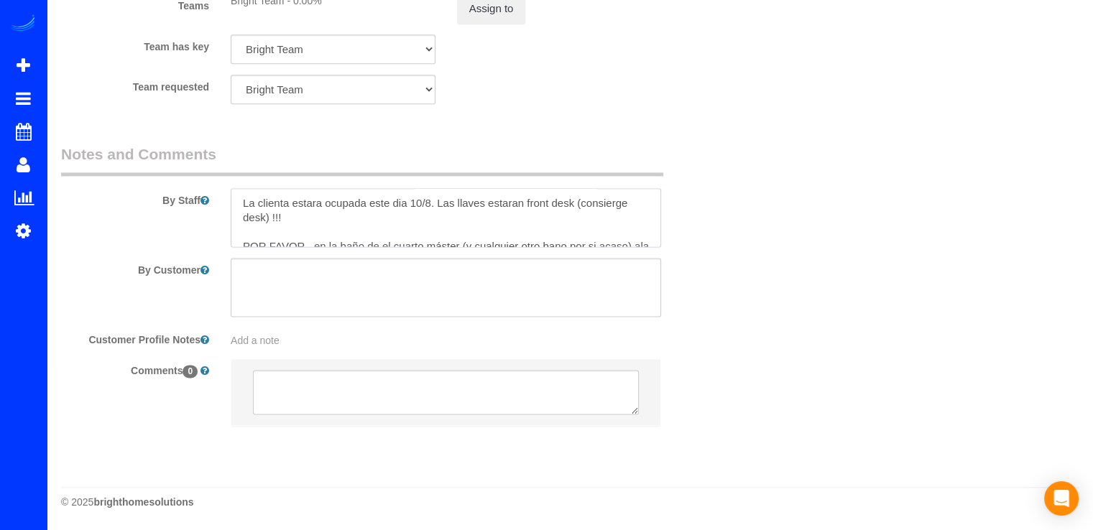
click at [241, 197] on textarea at bounding box center [446, 217] width 431 height 59
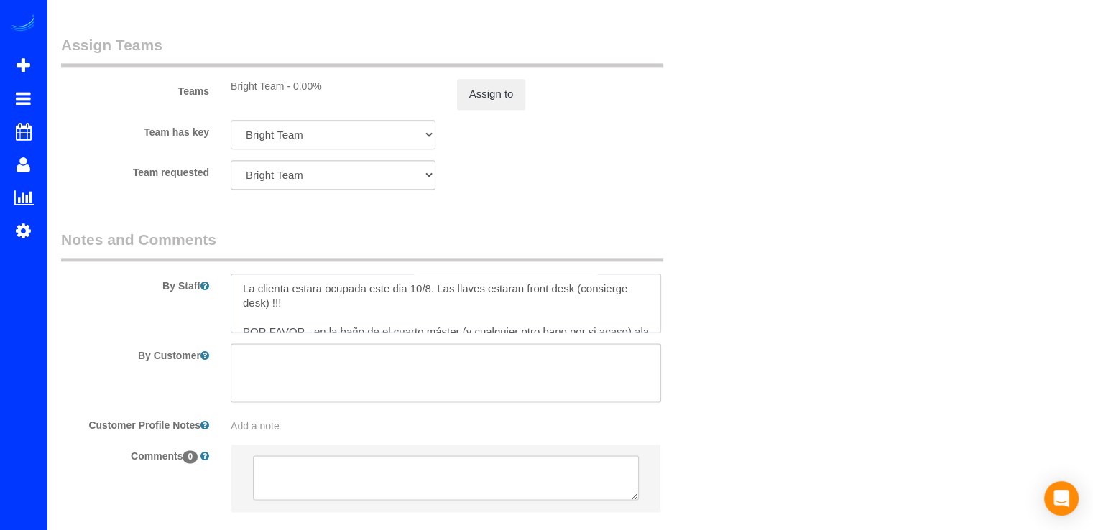
scroll to position [1869, 0]
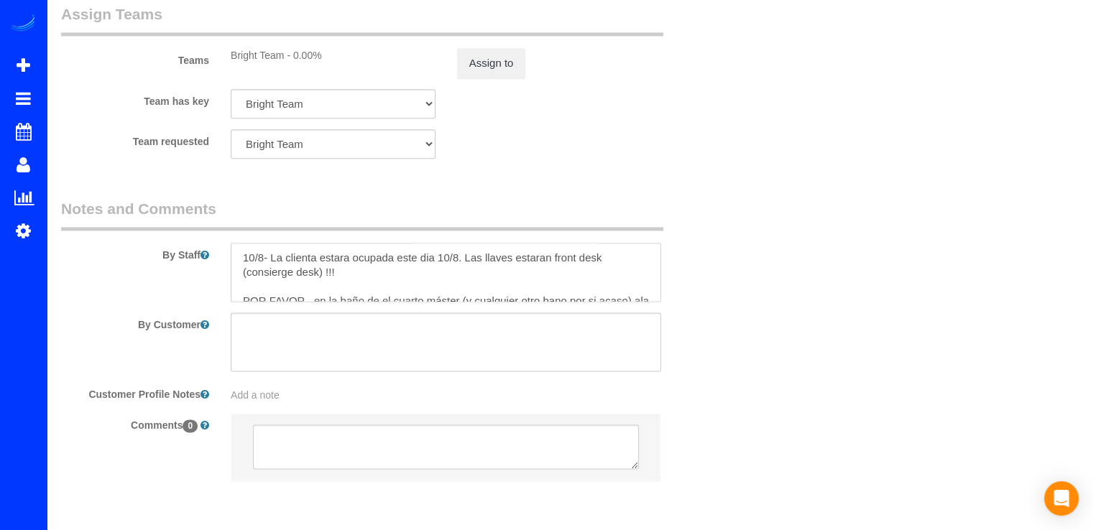
paste textarea "ask the team to get a key from the front desk."
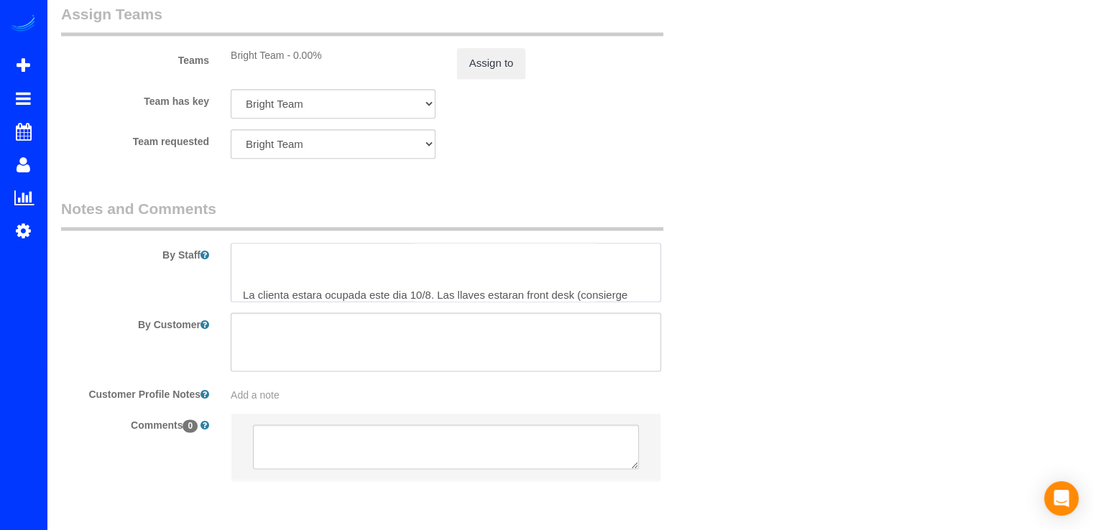
scroll to position [0, 0]
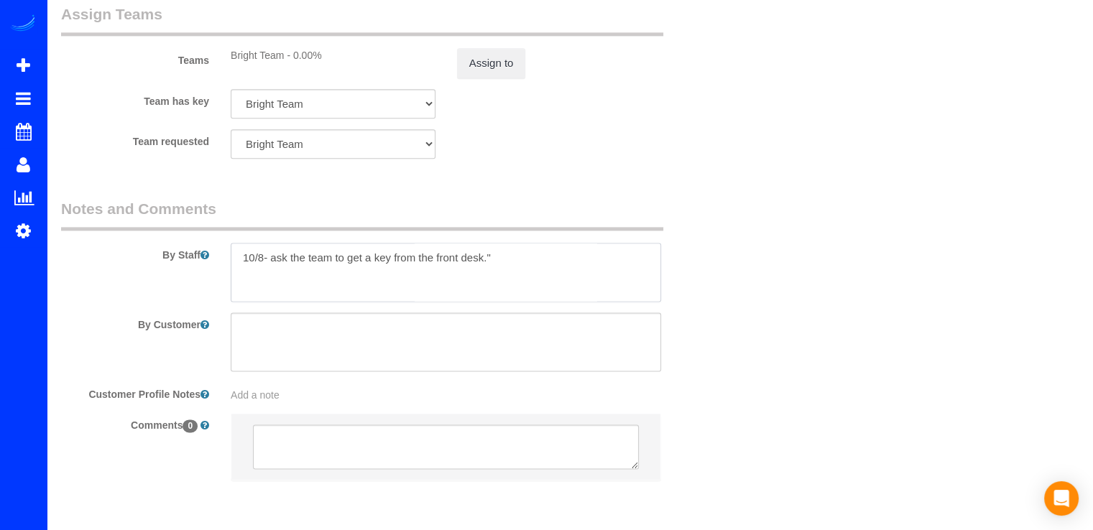
click at [271, 262] on textarea at bounding box center [446, 272] width 431 height 59
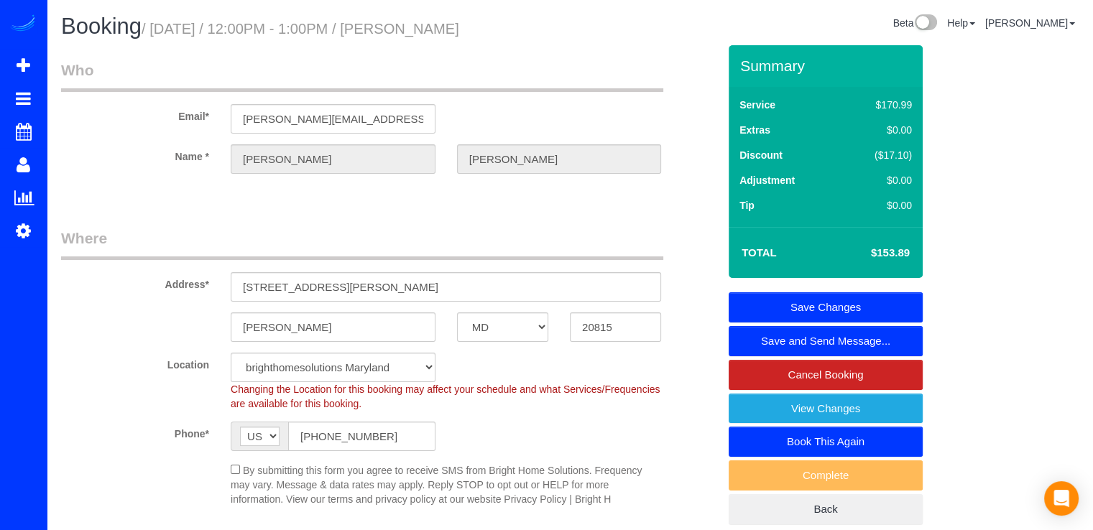
type textarea "10/8- "ask the team to get a key from the front desk." La clienta estara ocupad…"
click at [837, 301] on link "Save Changes" at bounding box center [826, 308] width 194 height 30
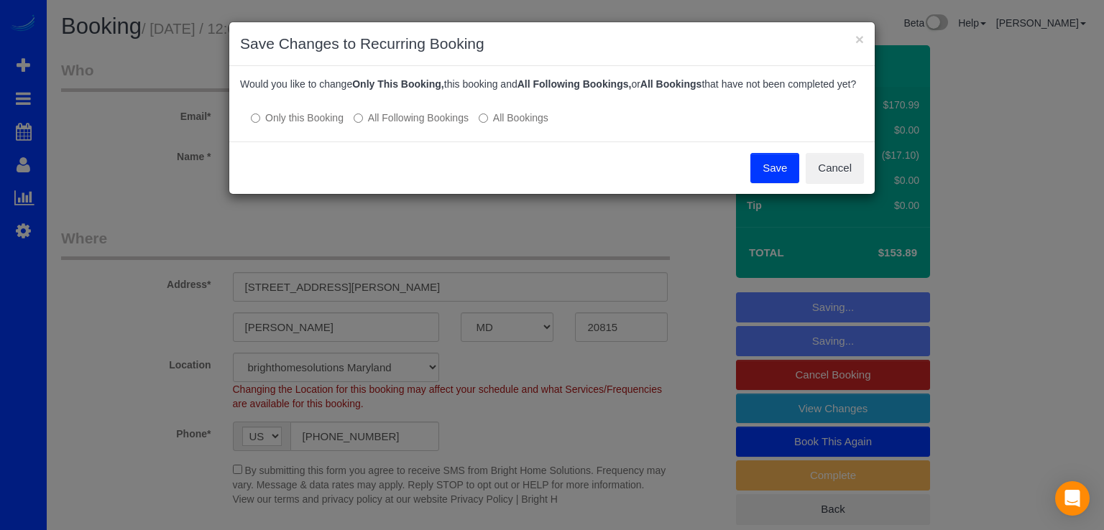
click at [763, 183] on button "Save" at bounding box center [774, 168] width 49 height 30
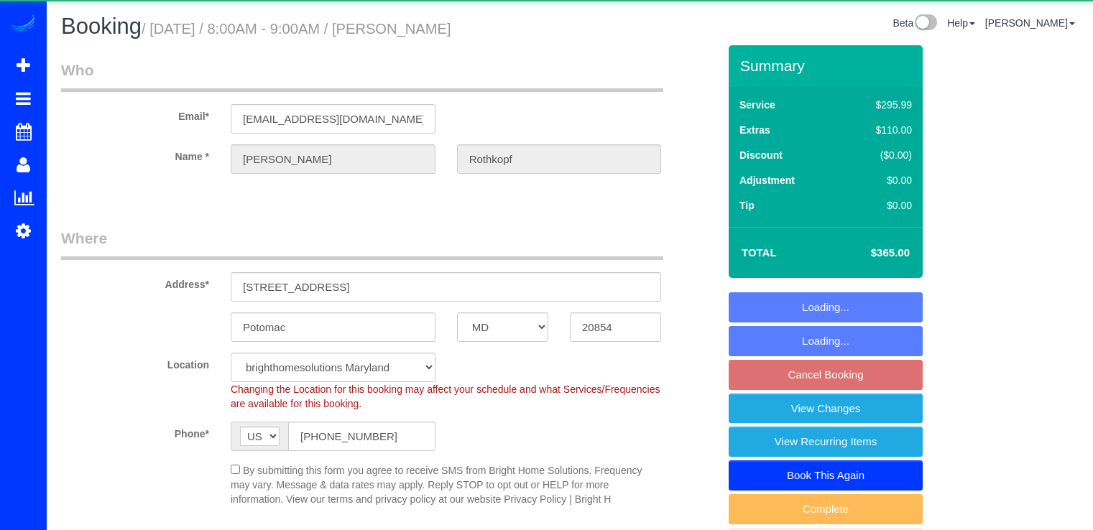
select select "MD"
select select "5"
select select "2"
select select "spot19"
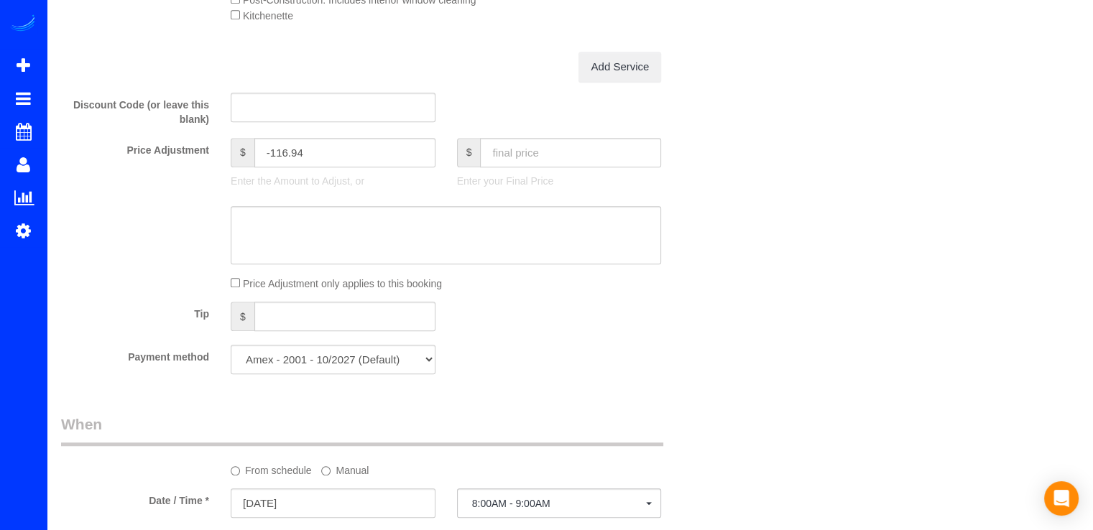
scroll to position [1078, 0]
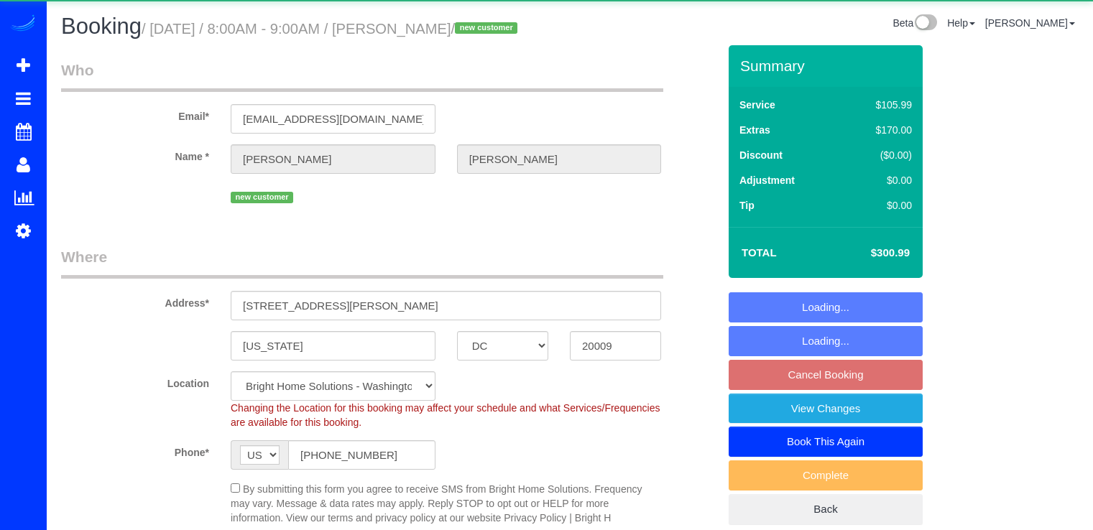
select select "DC"
select select "string:fspay-d0326dea-dd68-4008-a29b-c3e99f105880"
select select "spot20"
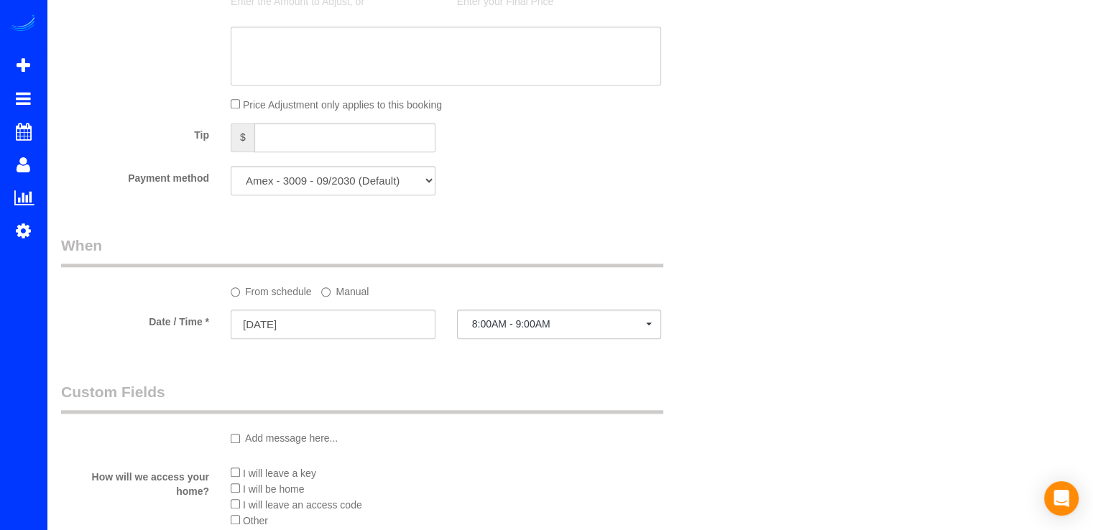
scroll to position [1581, 0]
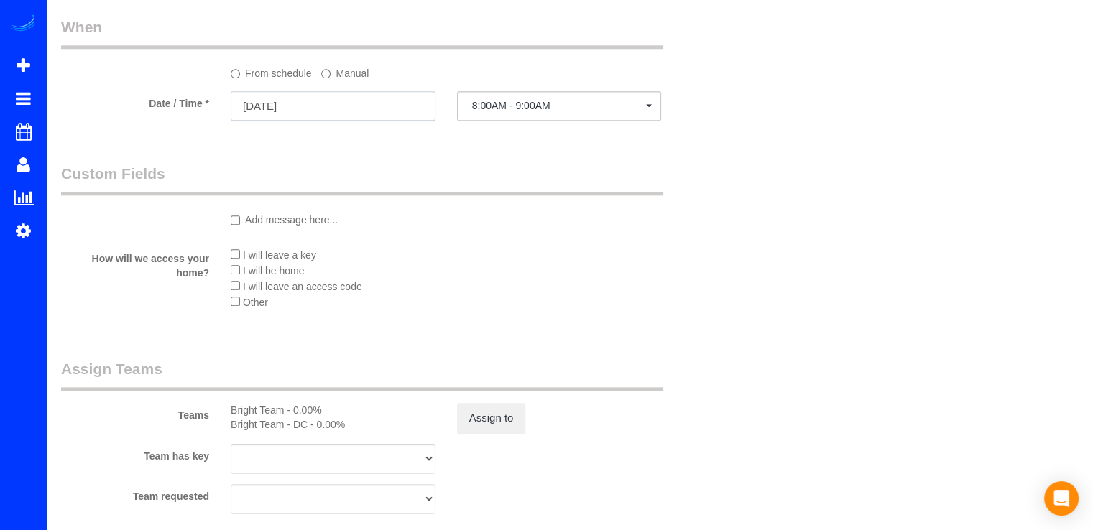
click at [372, 121] on input "10/06/2025" at bounding box center [333, 105] width 205 height 29
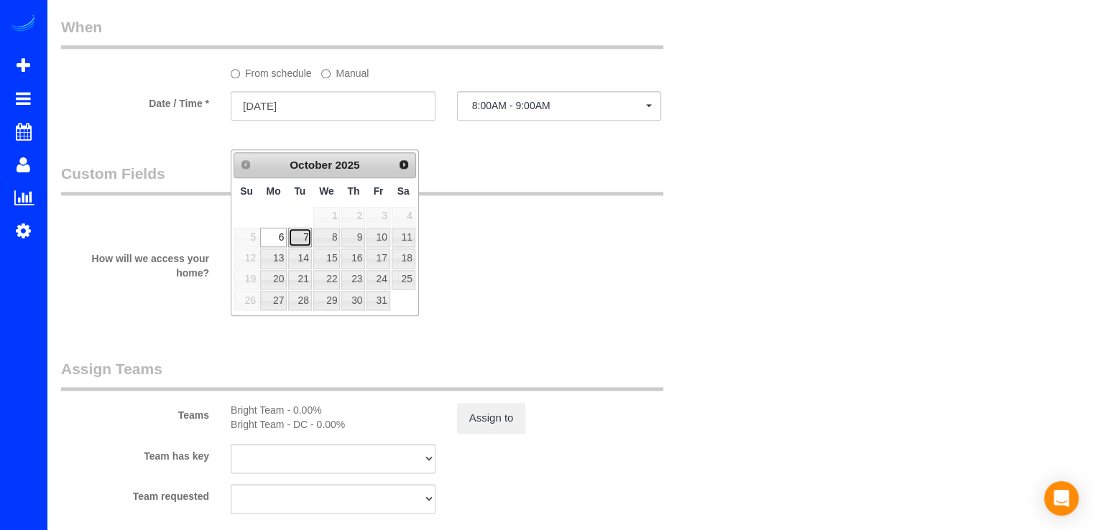
click at [303, 236] on link "7" at bounding box center [299, 237] width 23 height 19
type input "10/07/2025"
select select "spot24"
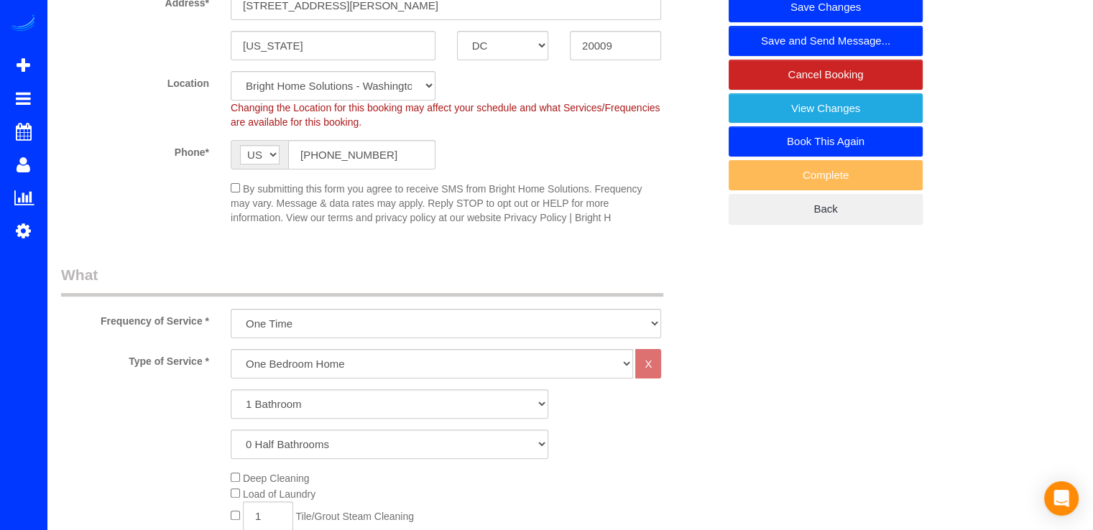
scroll to position [144, 0]
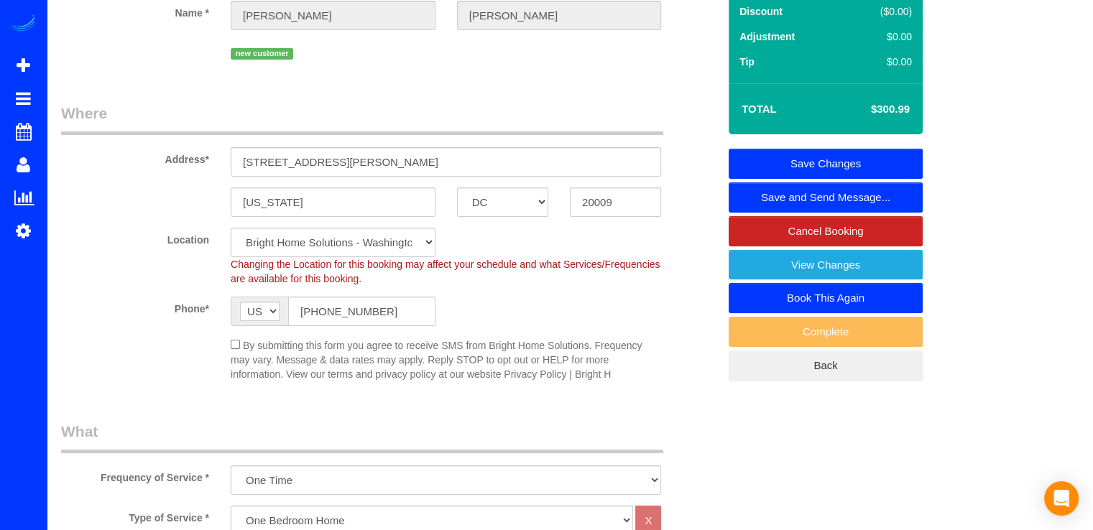
click at [909, 179] on link "Save Changes" at bounding box center [826, 164] width 194 height 30
